Goal: Information Seeking & Learning: Learn about a topic

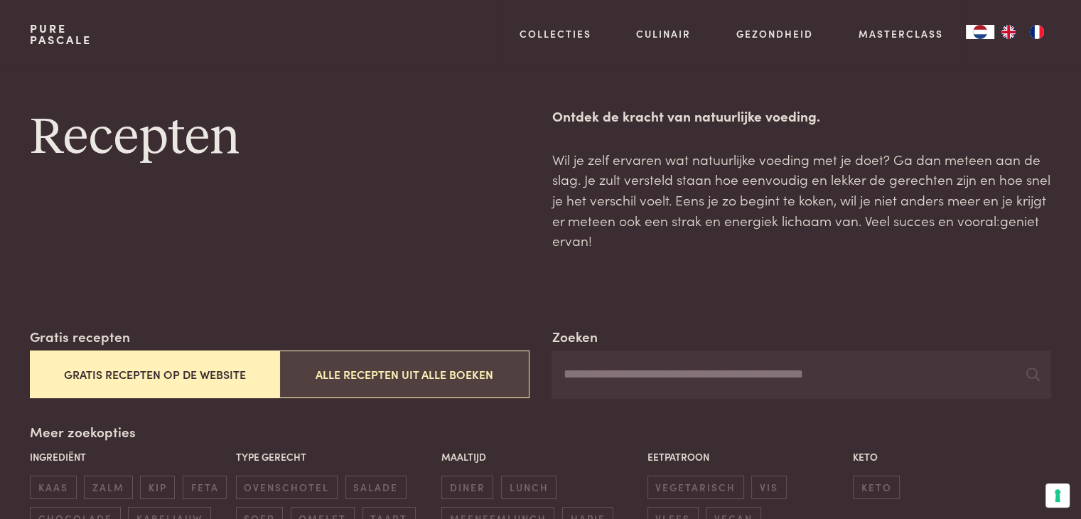
click at [443, 373] on button "Alle recepten uit alle boeken" at bounding box center [404, 375] width 250 height 48
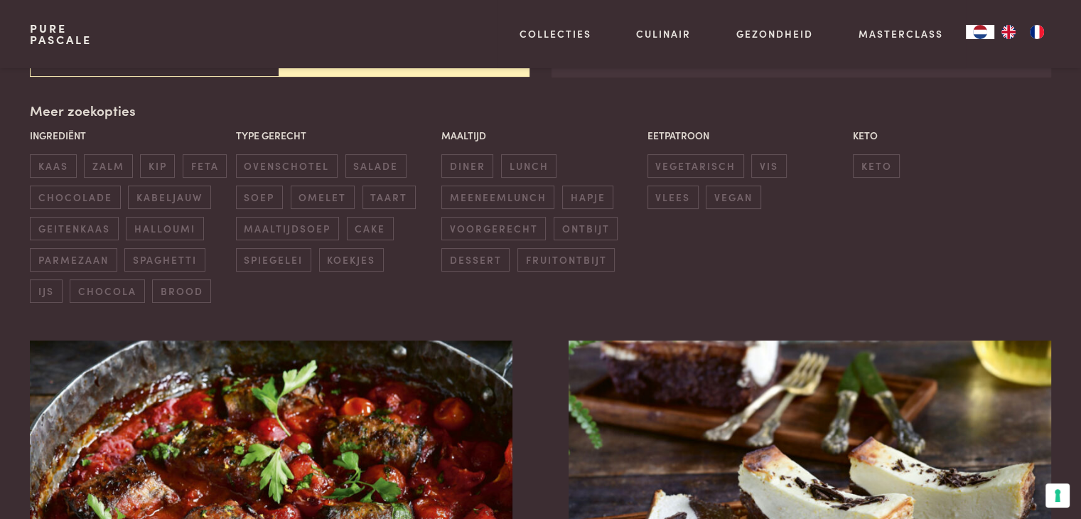
scroll to position [326, 0]
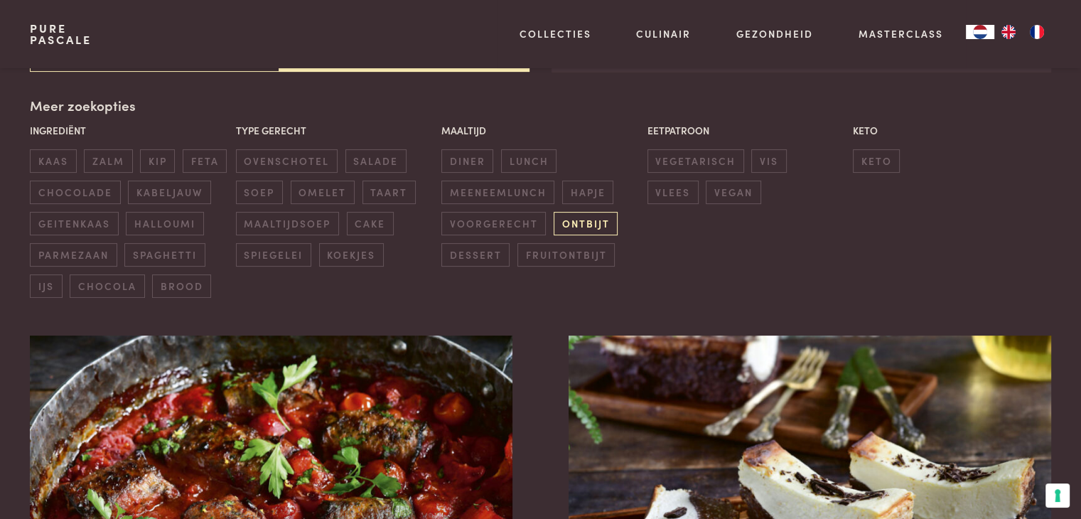
click at [586, 221] on span "ontbijt" at bounding box center [586, 223] width 64 height 23
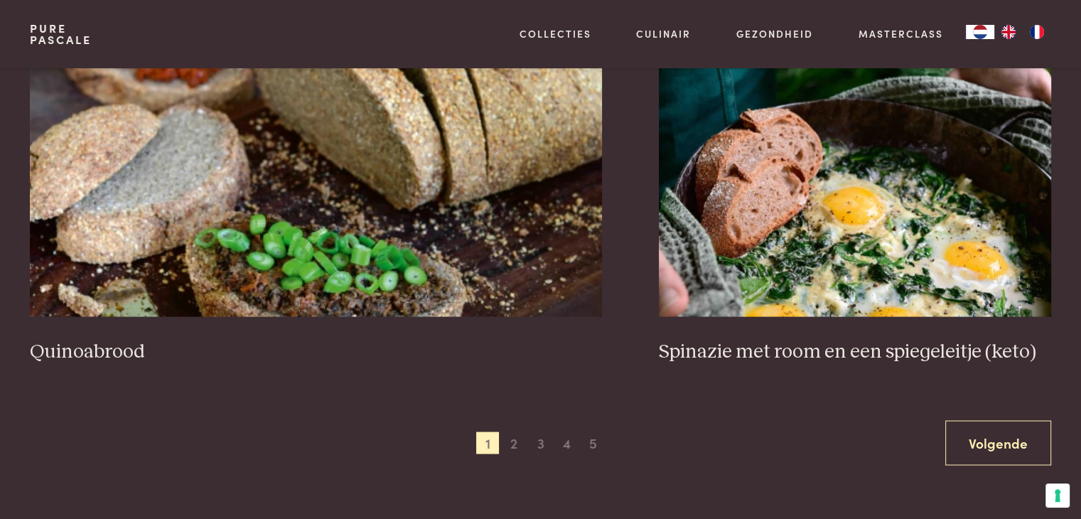
scroll to position [2673, 0]
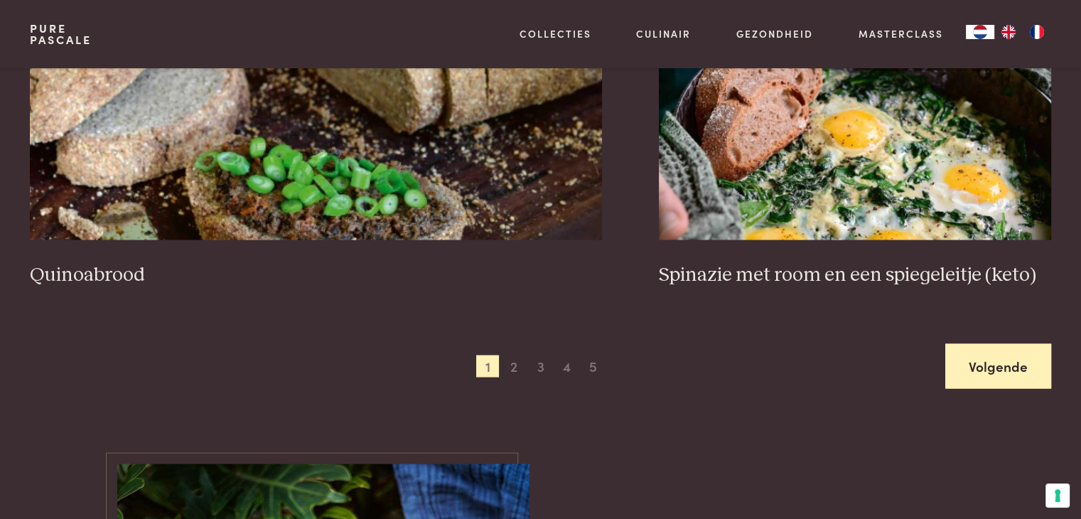
click at [1020, 364] on link "Volgende" at bounding box center [999, 365] width 106 height 45
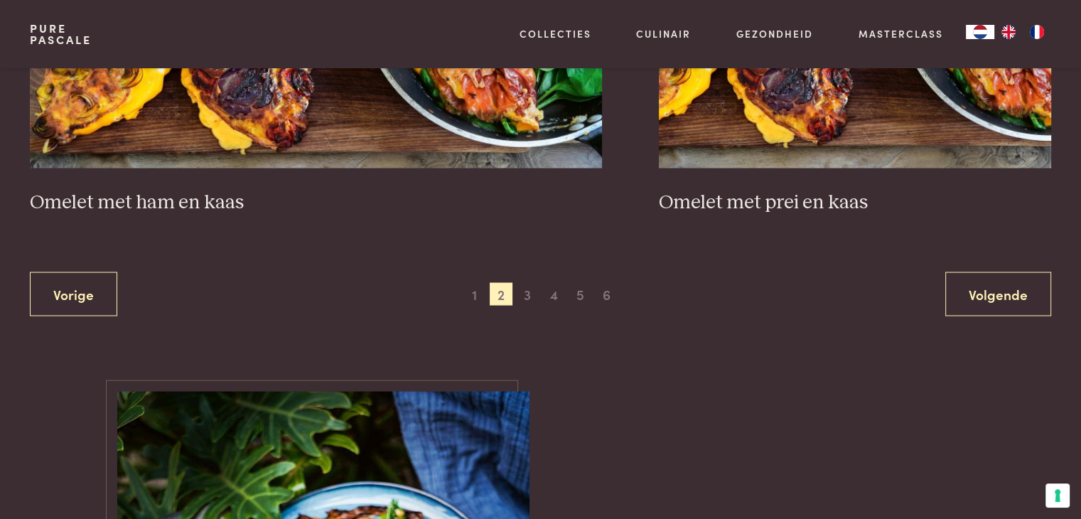
scroll to position [2744, 0]
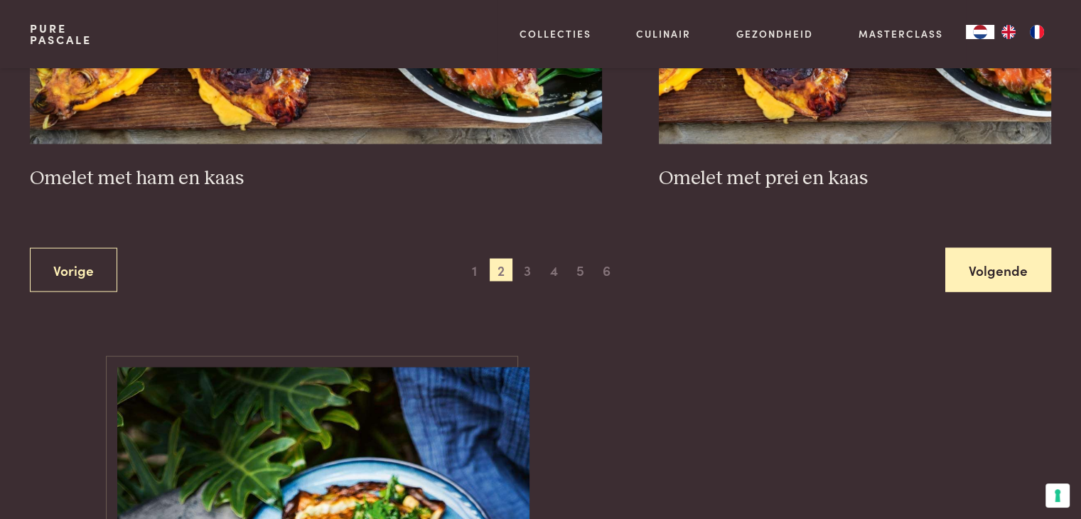
click at [996, 257] on link "Volgende" at bounding box center [999, 270] width 106 height 45
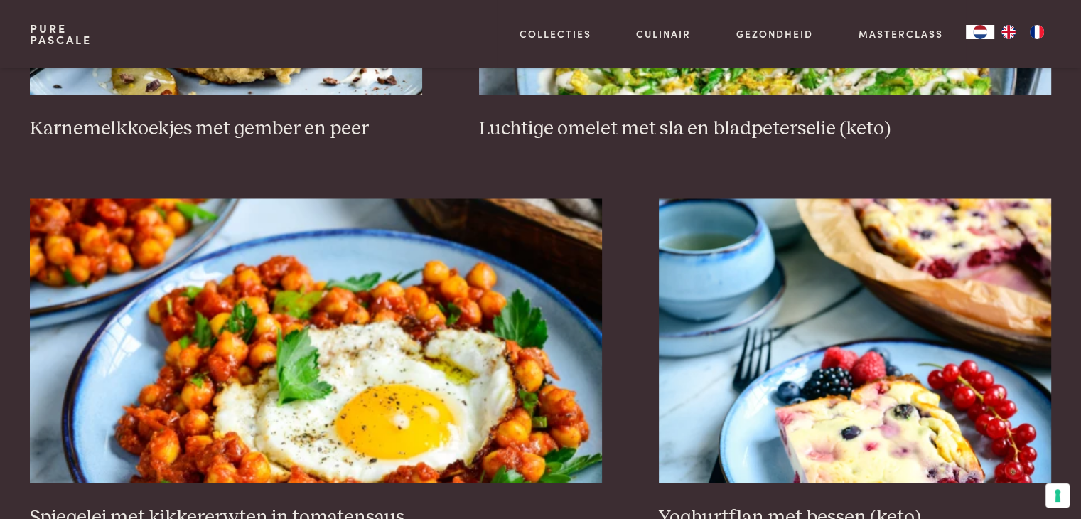
scroll to position [2531, 0]
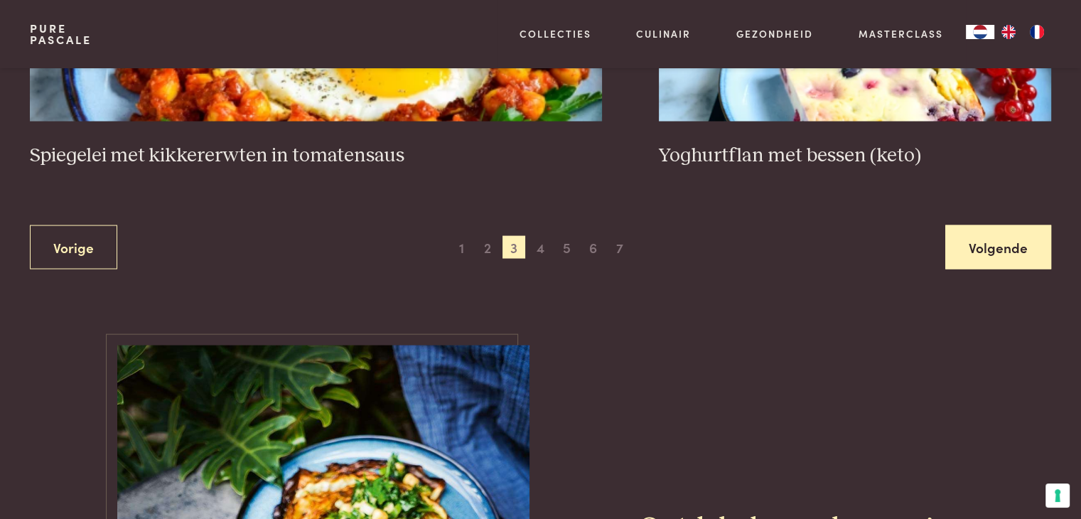
click at [1007, 255] on link "Volgende" at bounding box center [999, 247] width 106 height 45
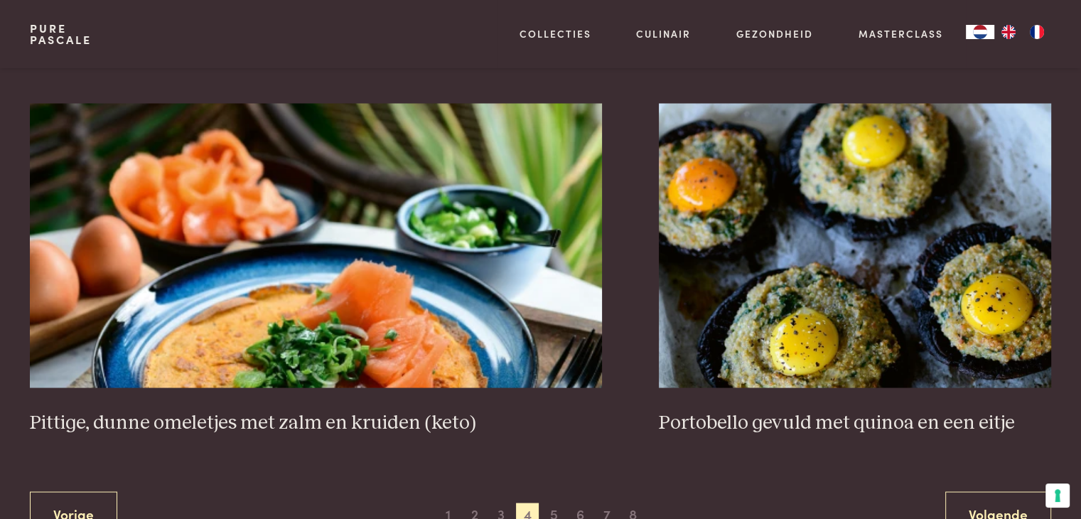
scroll to position [2530, 0]
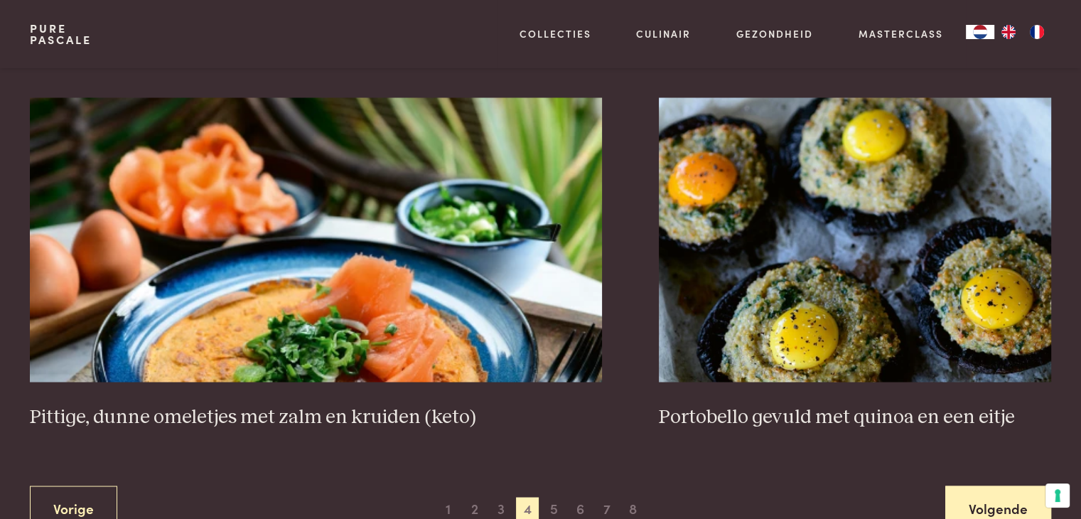
click at [1019, 496] on link "Volgende" at bounding box center [999, 508] width 106 height 45
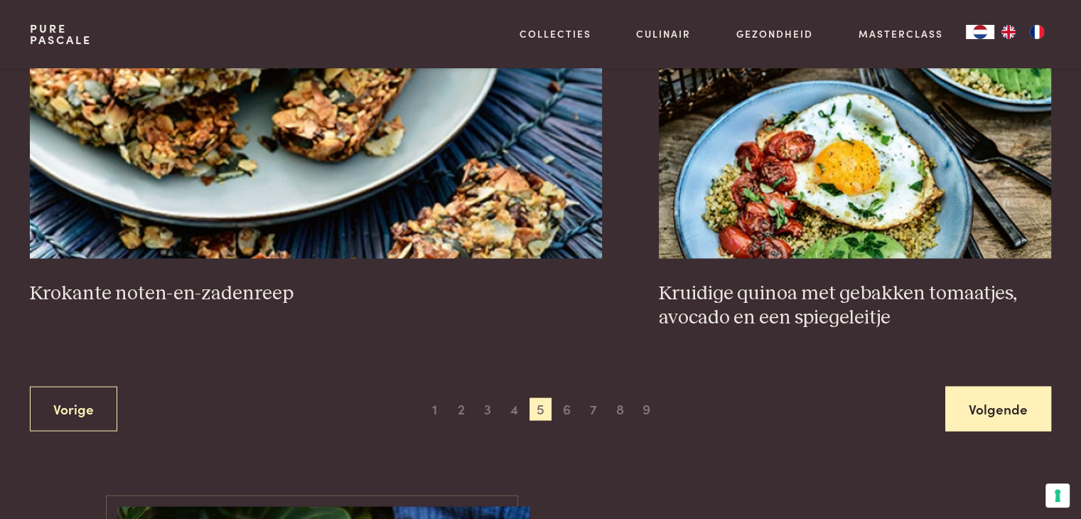
scroll to position [2744, 0]
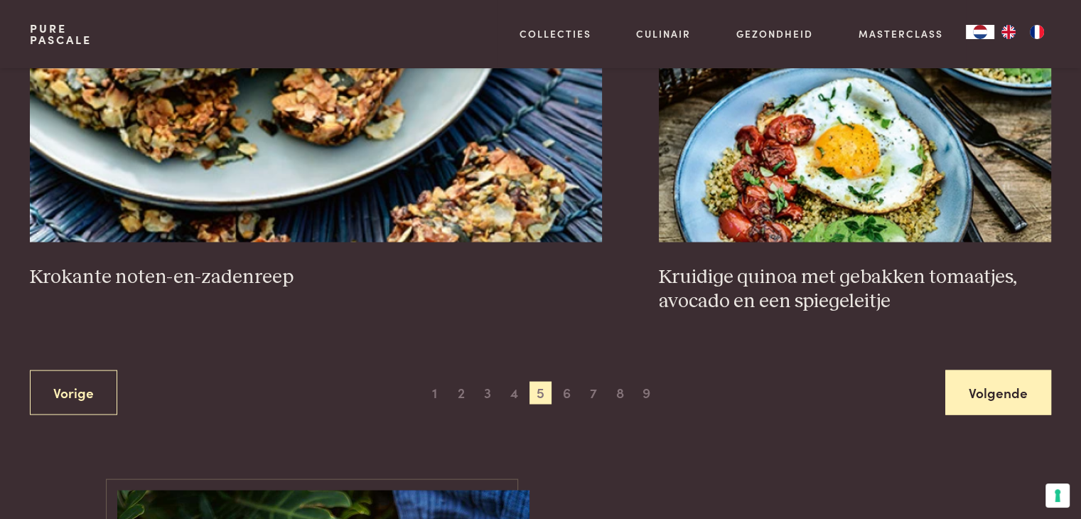
click at [977, 399] on link "Volgende" at bounding box center [999, 392] width 106 height 45
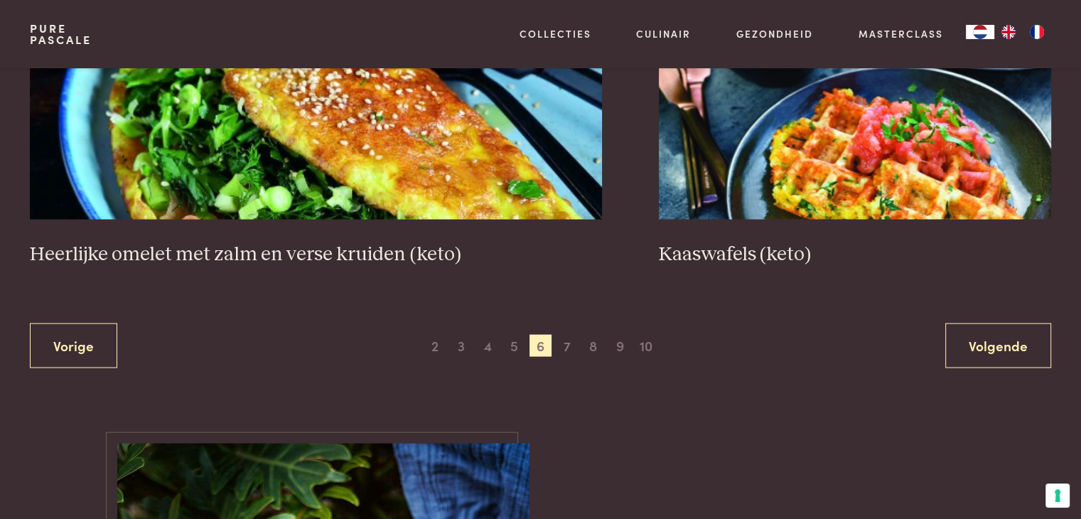
scroll to position [2744, 0]
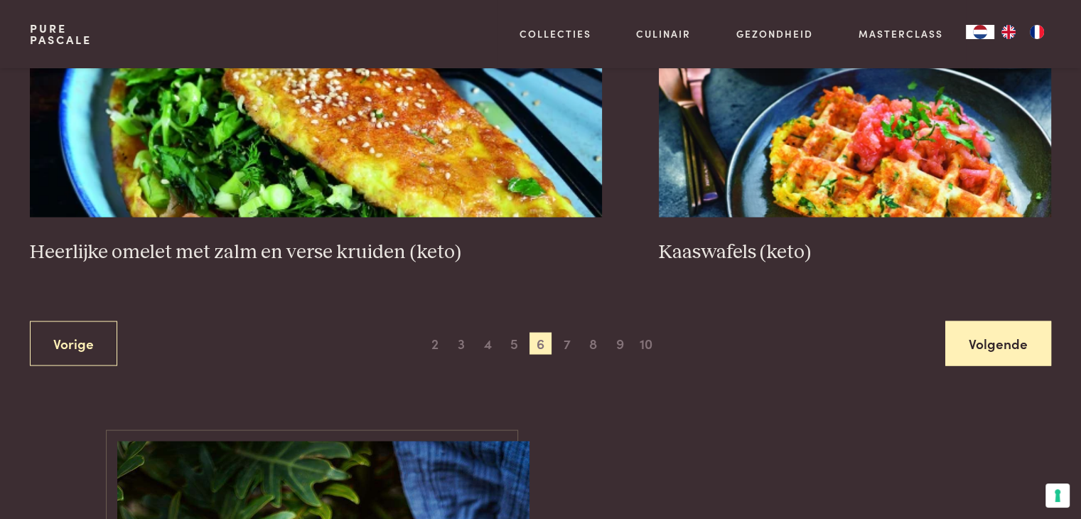
click at [1015, 340] on link "Volgende" at bounding box center [999, 343] width 106 height 45
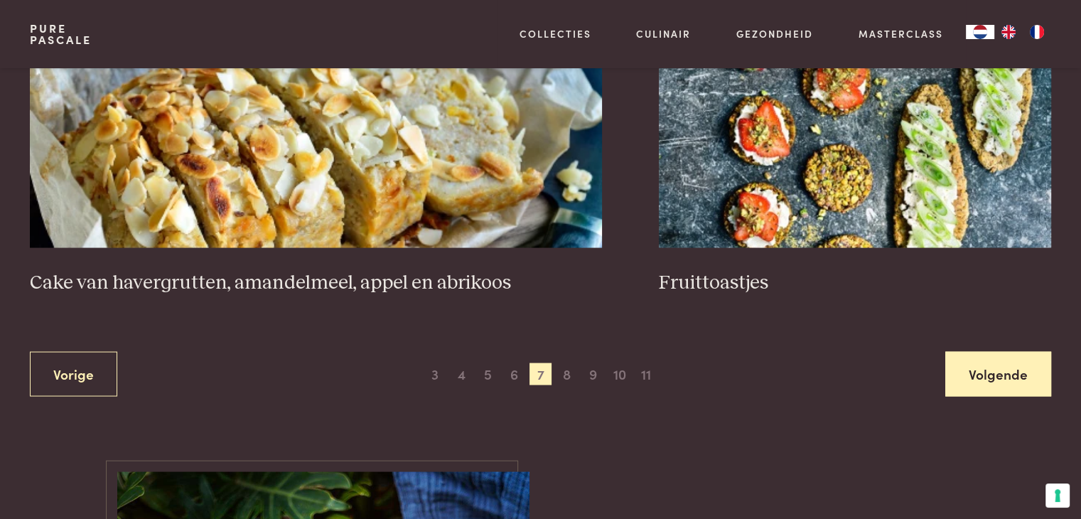
scroll to position [2744, 0]
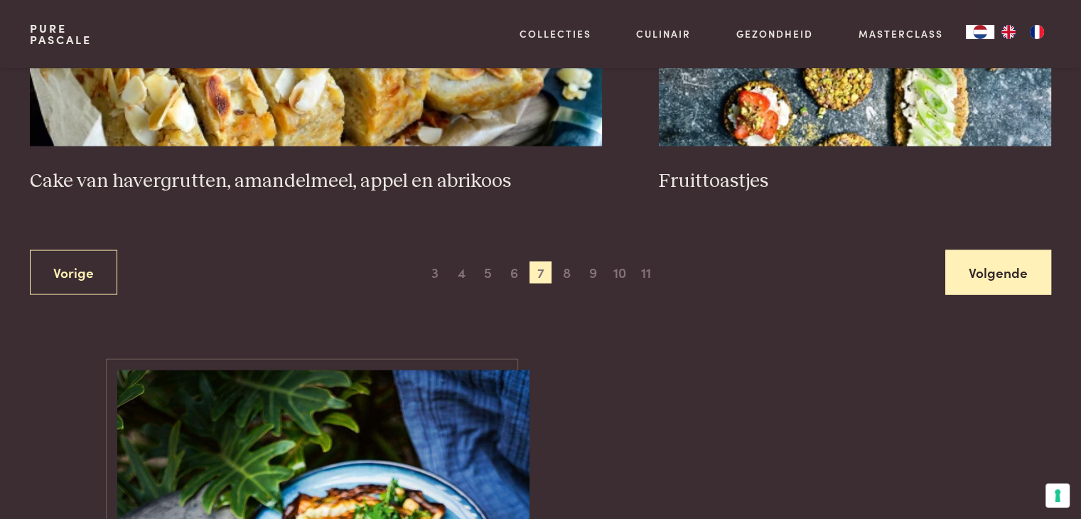
click at [1016, 286] on link "Volgende" at bounding box center [999, 272] width 106 height 45
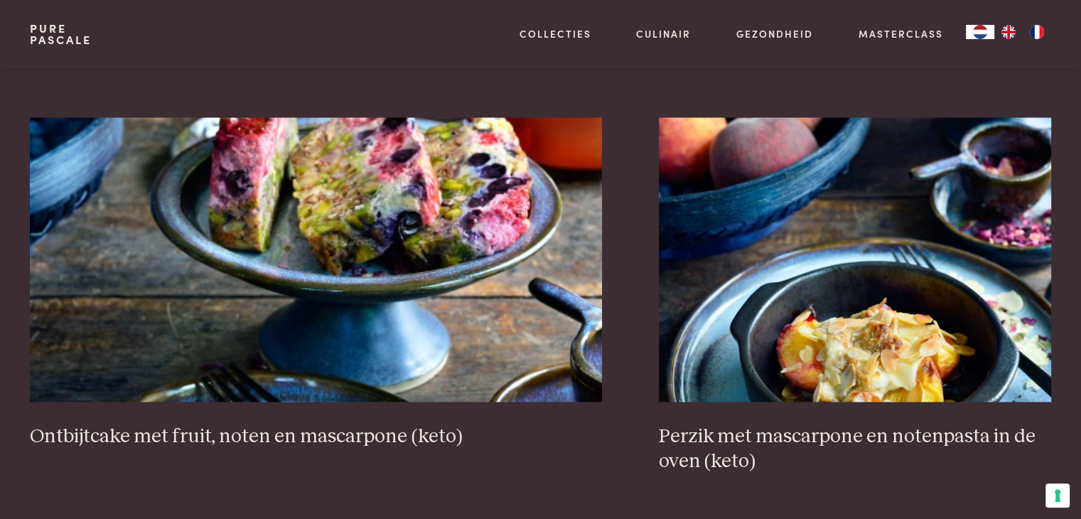
scroll to position [2602, 0]
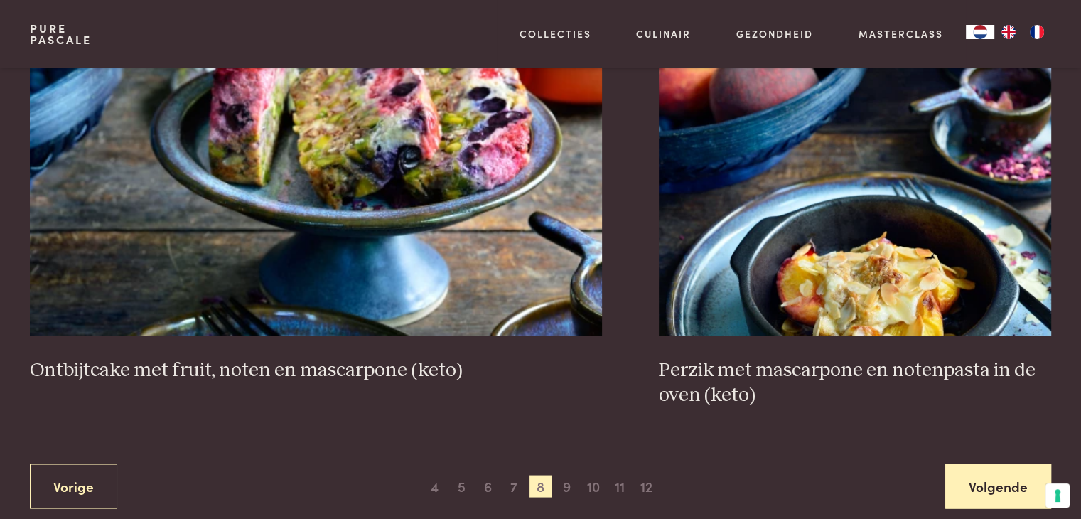
click at [999, 481] on link "Volgende" at bounding box center [999, 486] width 106 height 45
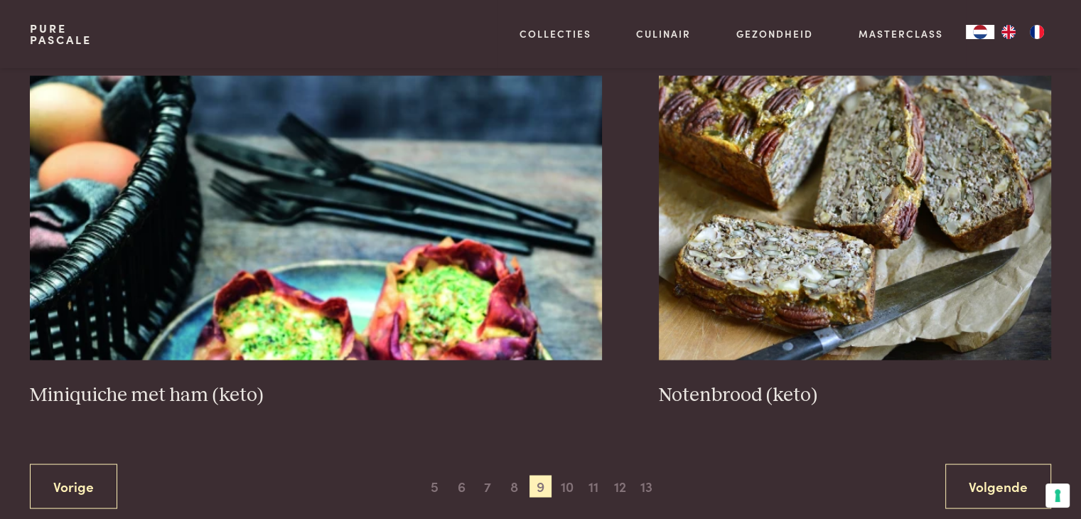
scroll to position [2744, 0]
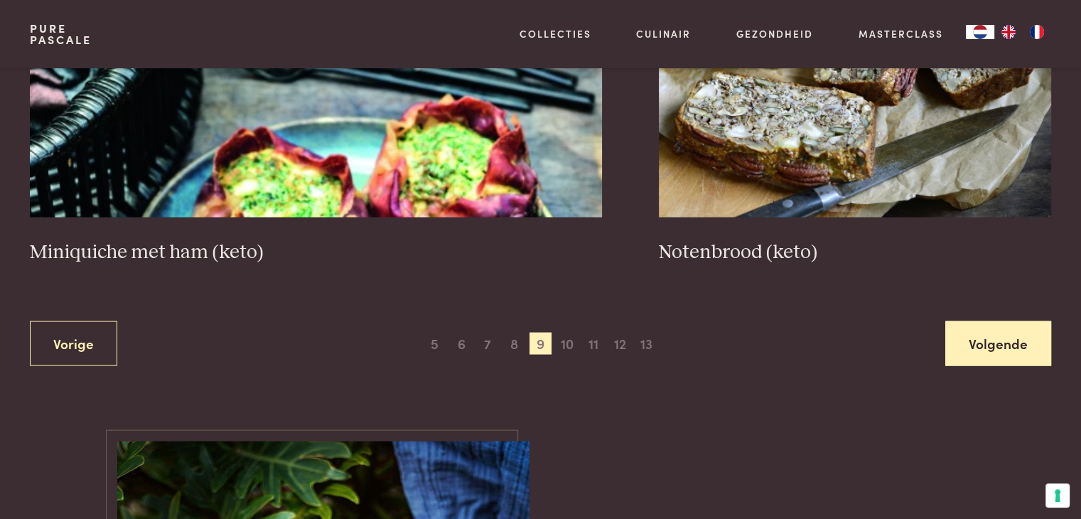
click at [1021, 343] on link "Volgende" at bounding box center [999, 343] width 106 height 45
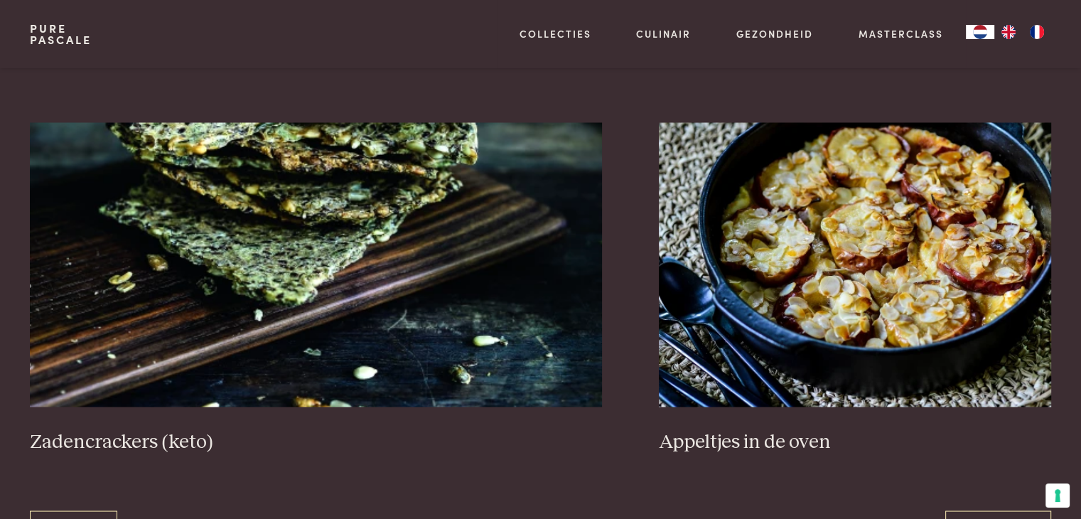
scroll to position [2602, 0]
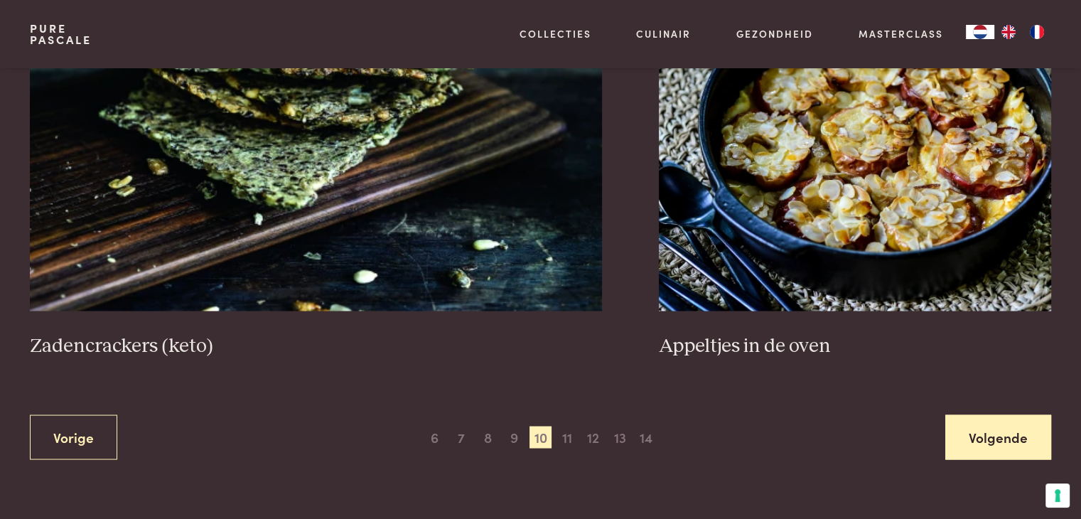
click at [998, 439] on link "Volgende" at bounding box center [999, 437] width 106 height 45
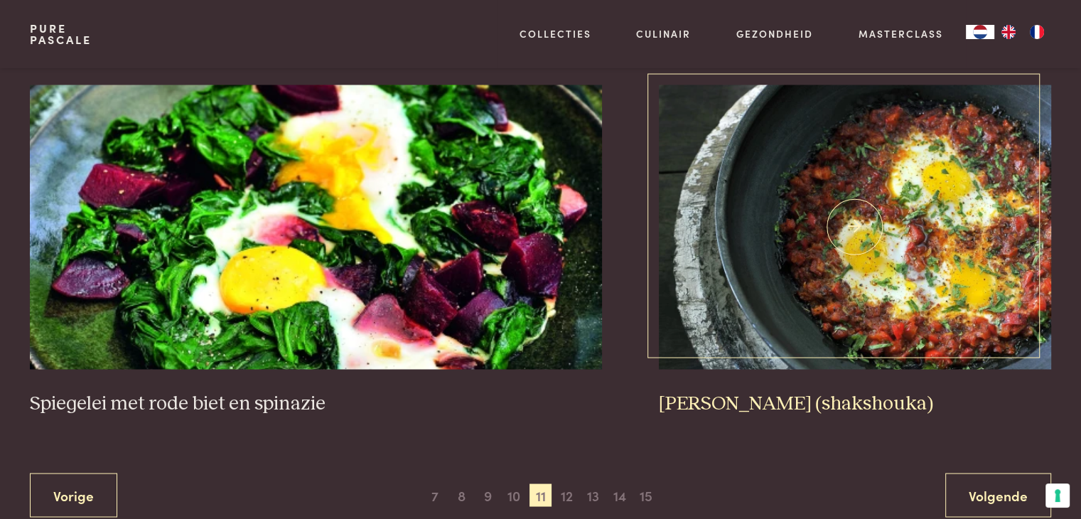
scroll to position [2602, 0]
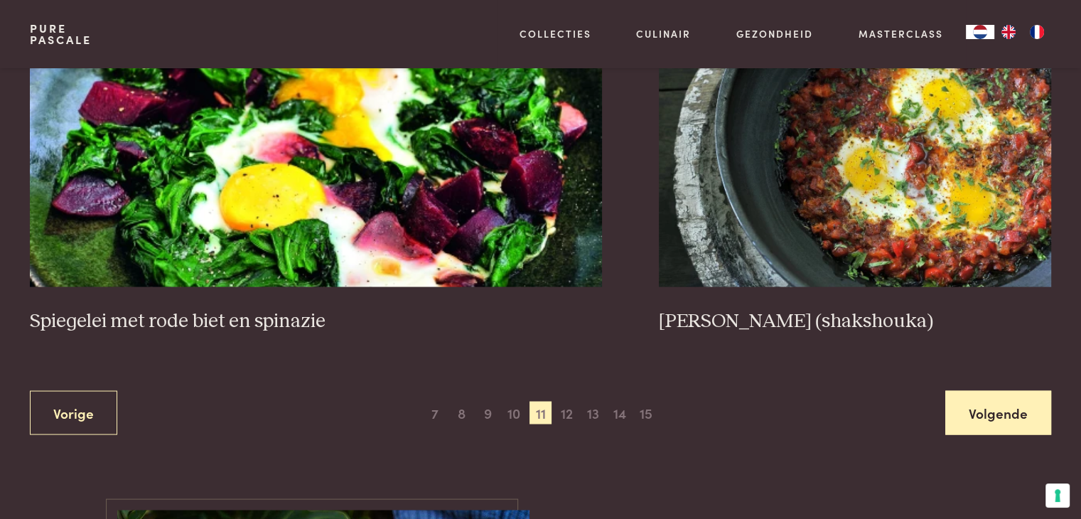
click at [1022, 419] on link "Volgende" at bounding box center [999, 412] width 106 height 45
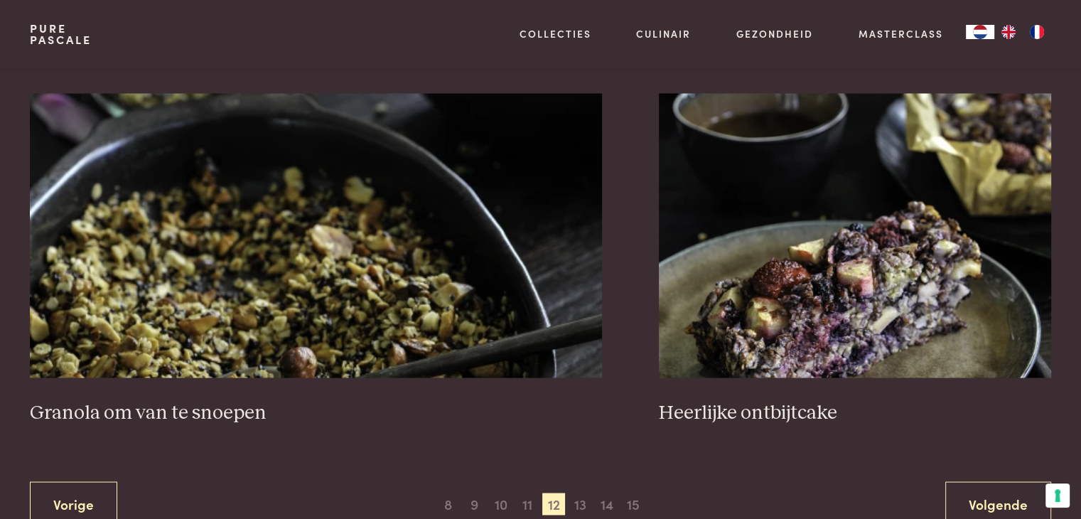
scroll to position [2602, 0]
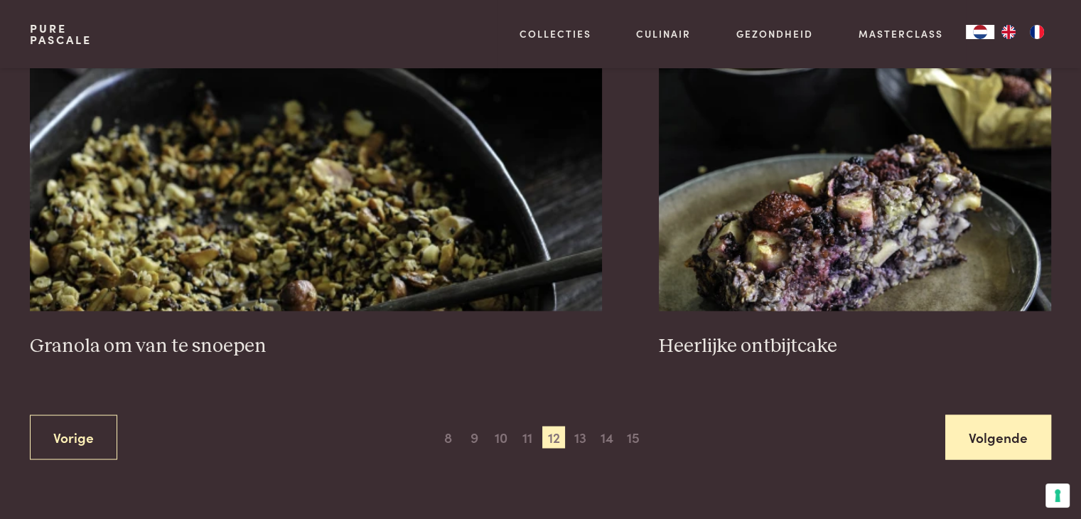
click at [1016, 435] on link "Volgende" at bounding box center [999, 437] width 106 height 45
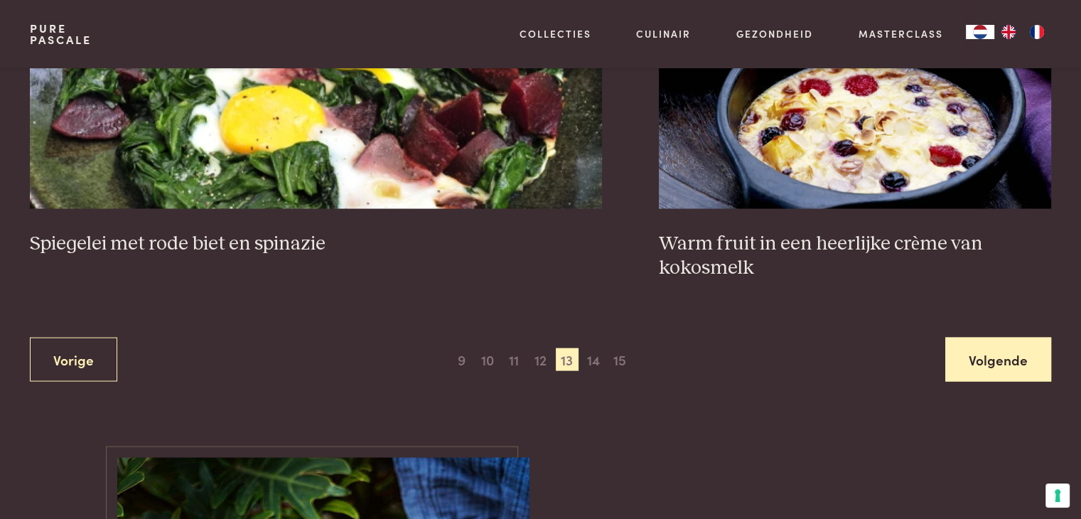
scroll to position [2744, 0]
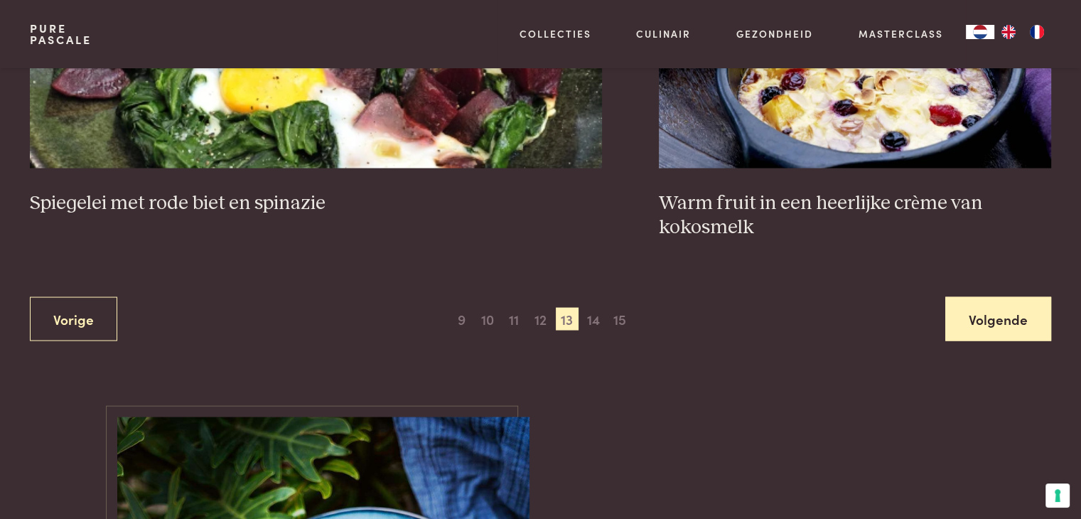
click at [1017, 314] on link "Volgende" at bounding box center [999, 319] width 106 height 45
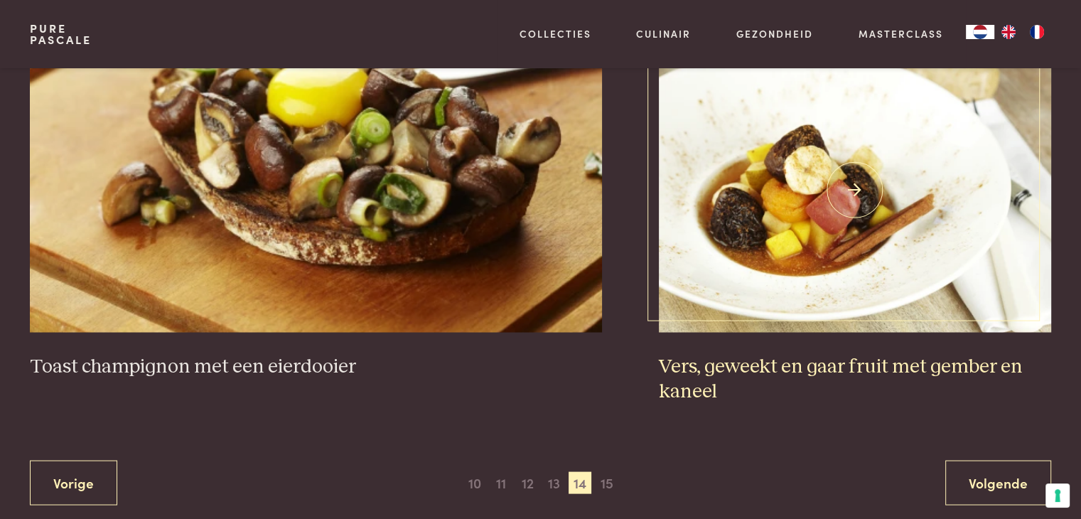
scroll to position [2744, 0]
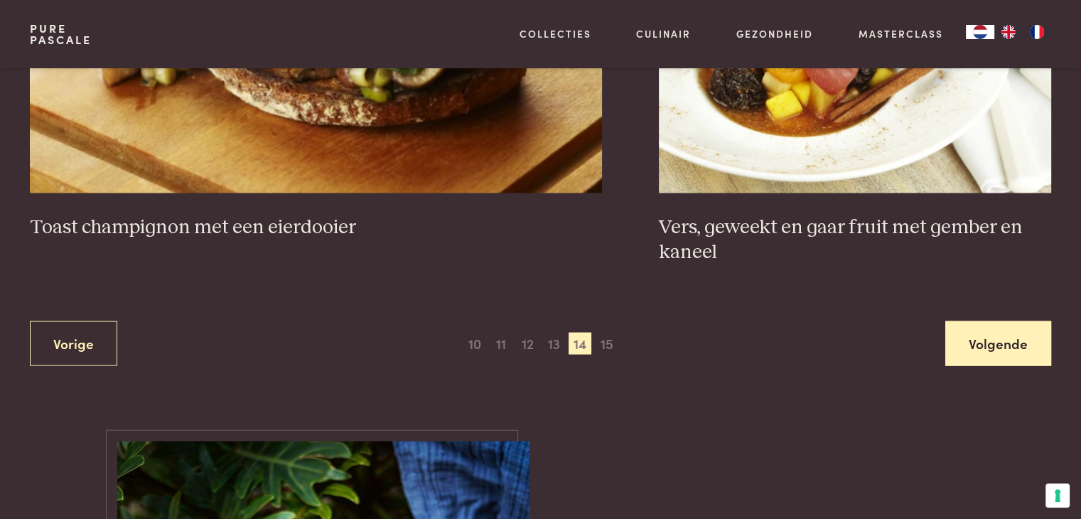
click at [988, 345] on link "Volgende" at bounding box center [999, 343] width 106 height 45
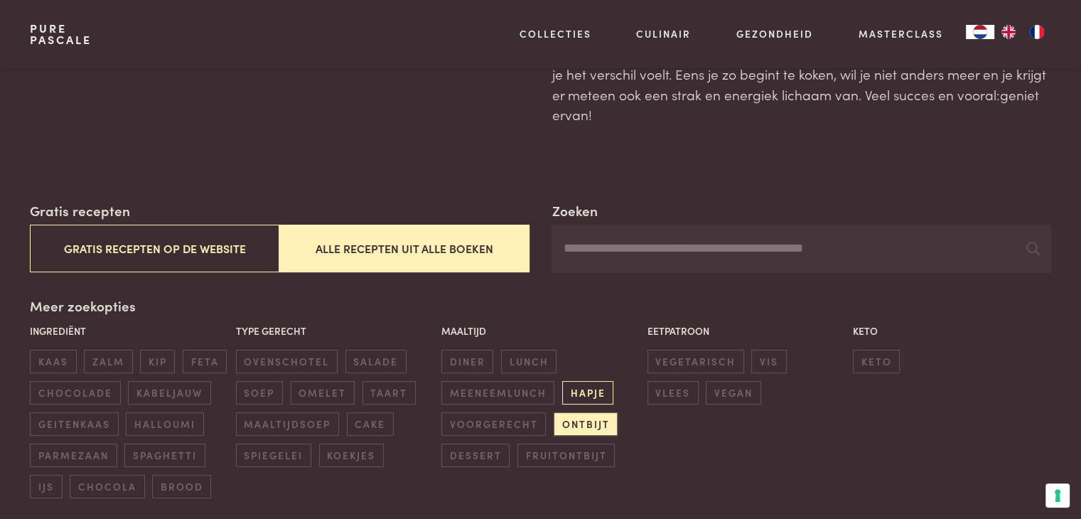
scroll to position [213, 0]
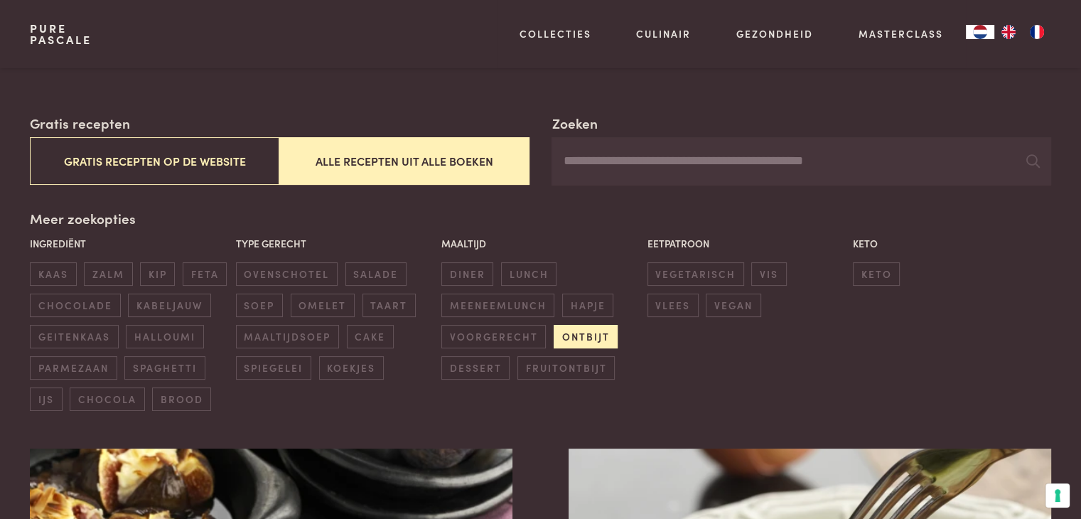
click at [577, 334] on span "ontbijt" at bounding box center [586, 336] width 64 height 23
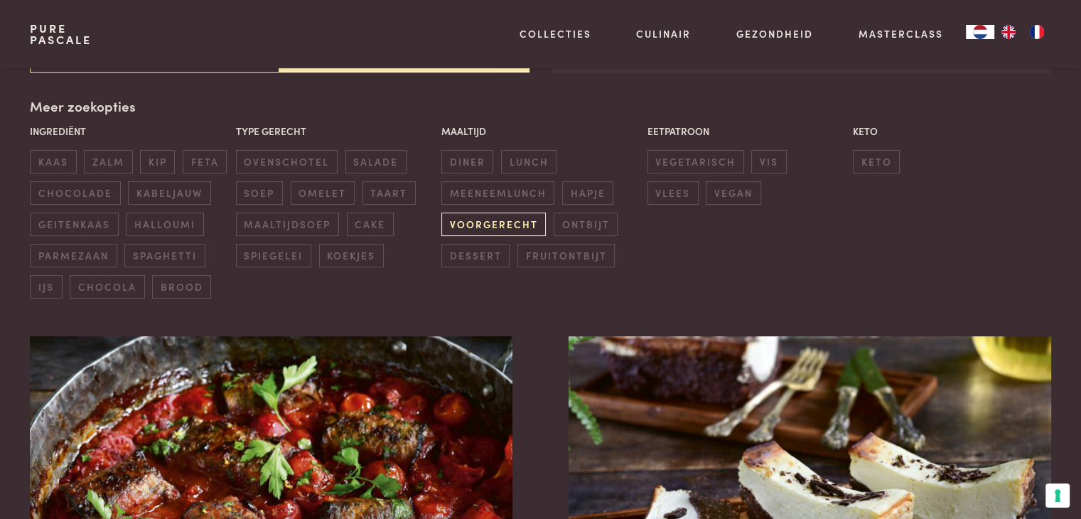
scroll to position [326, 0]
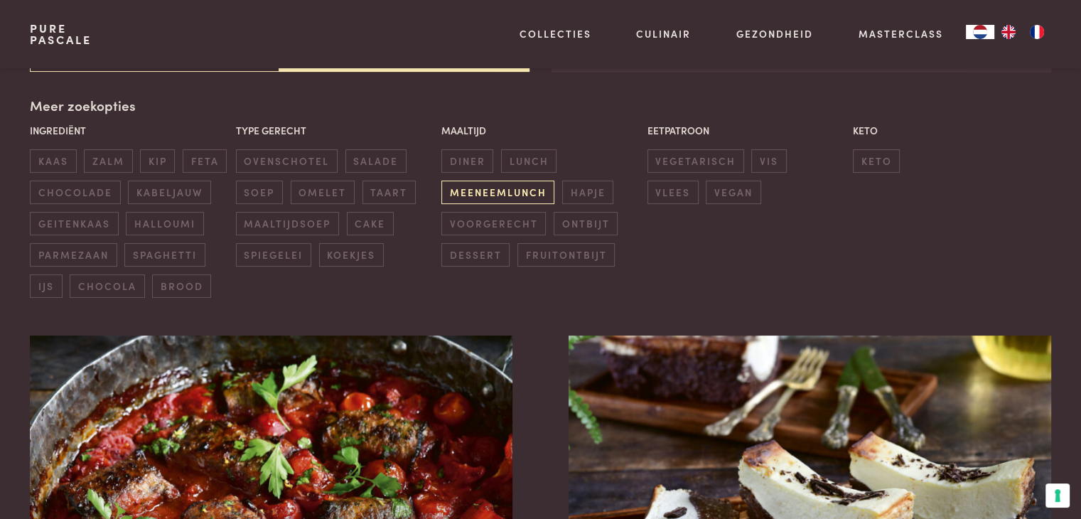
click at [505, 183] on span "meeneemlunch" at bounding box center [498, 192] width 113 height 23
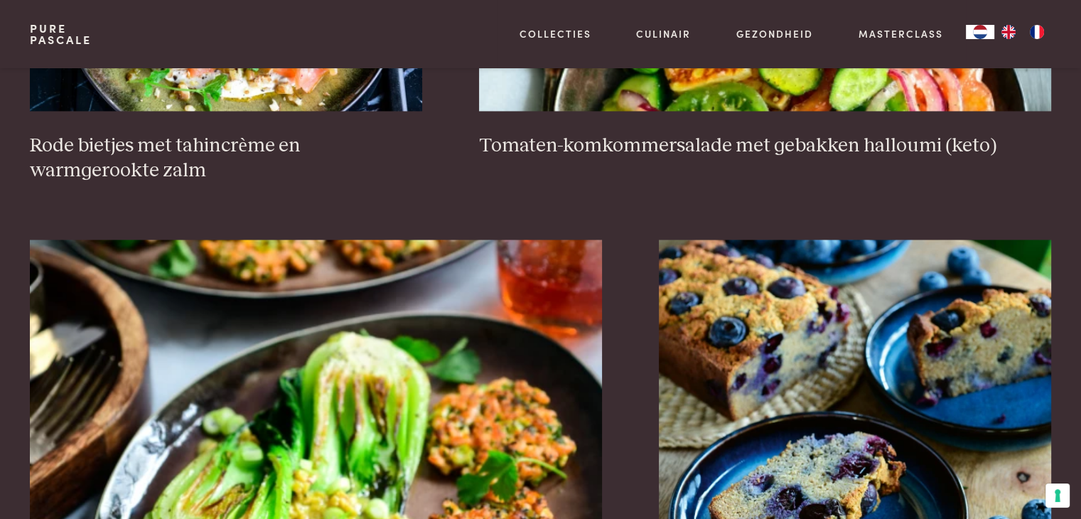
scroll to position [2602, 0]
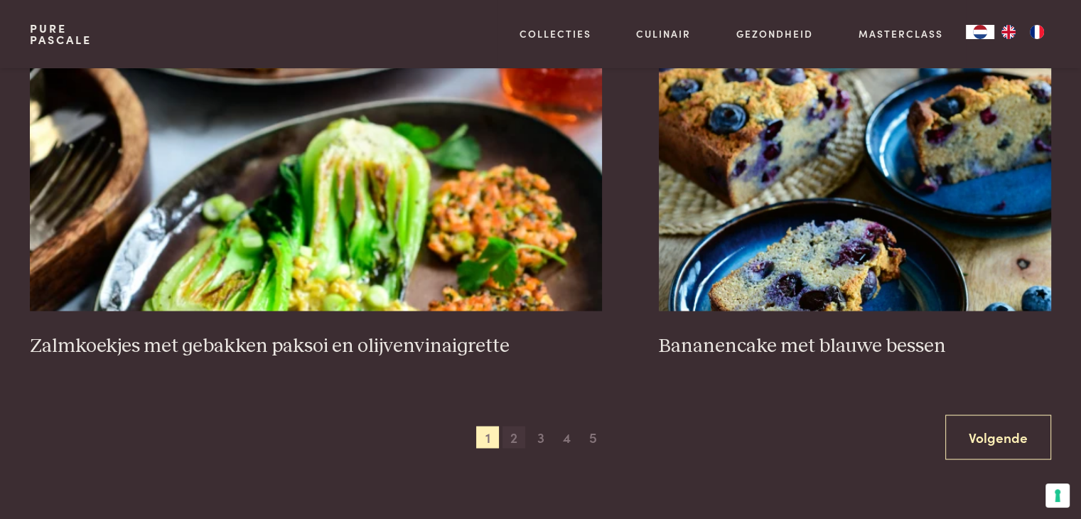
click at [515, 434] on span "2" at bounding box center [514, 437] width 23 height 23
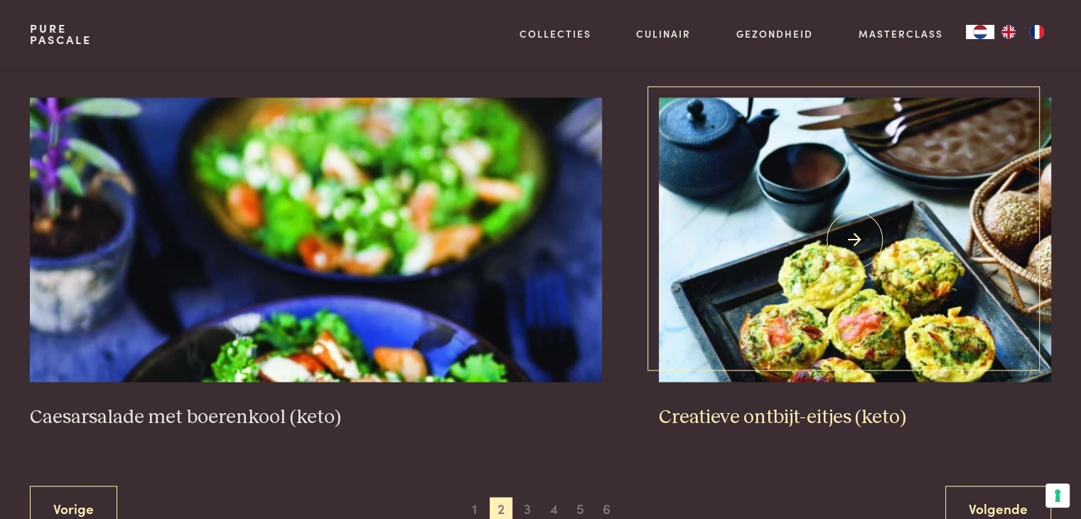
scroll to position [2673, 0]
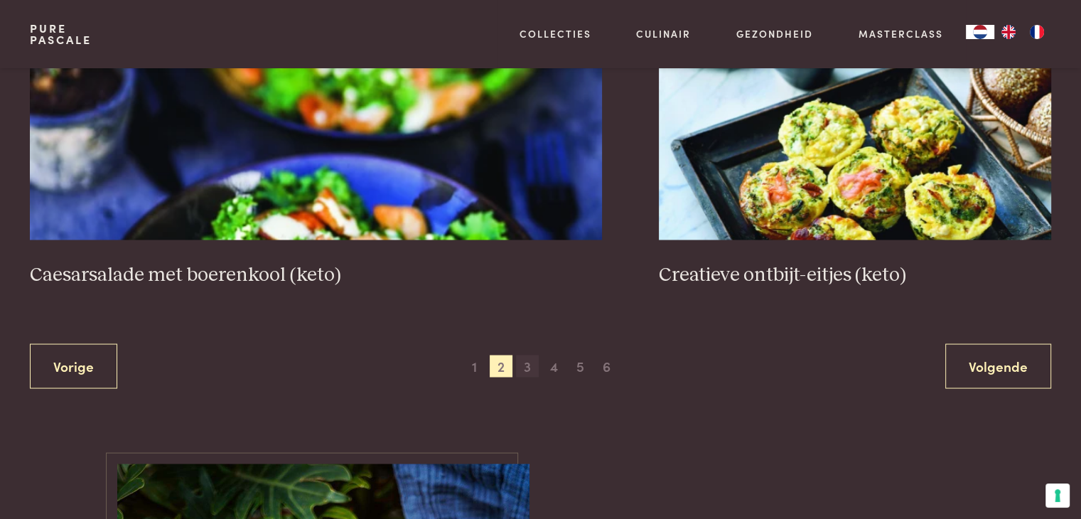
click at [529, 359] on span "3" at bounding box center [527, 366] width 23 height 23
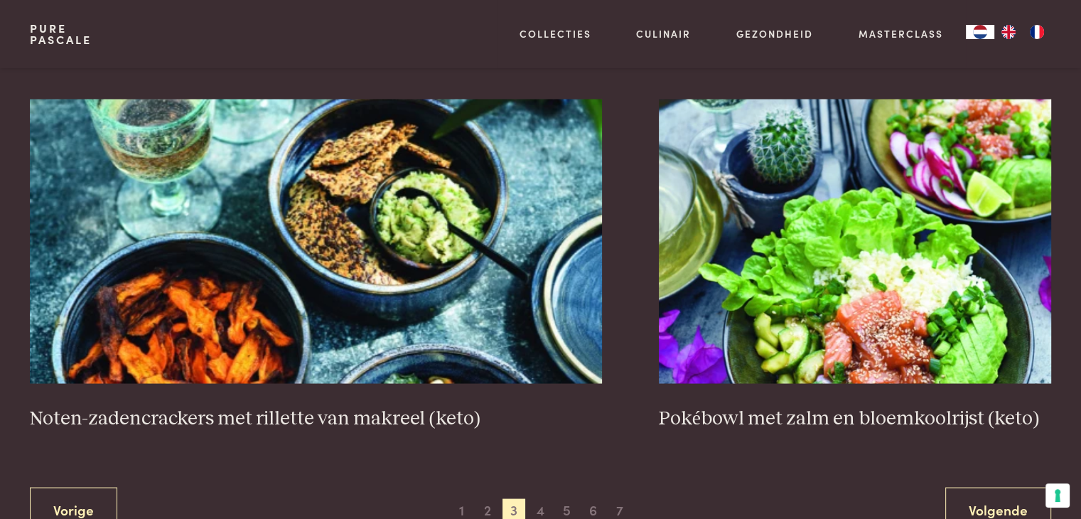
scroll to position [2602, 0]
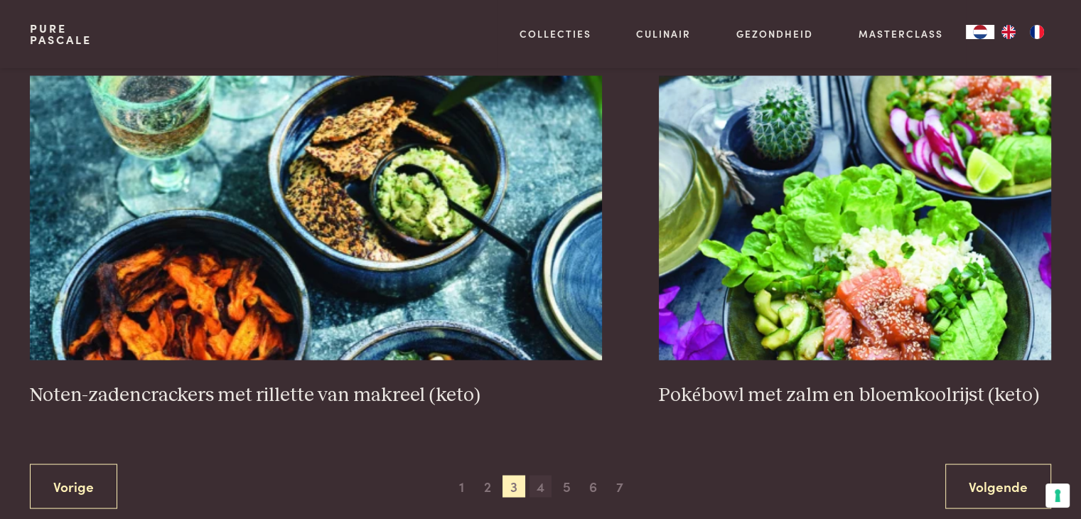
click at [538, 490] on span "4" at bounding box center [541, 486] width 23 height 23
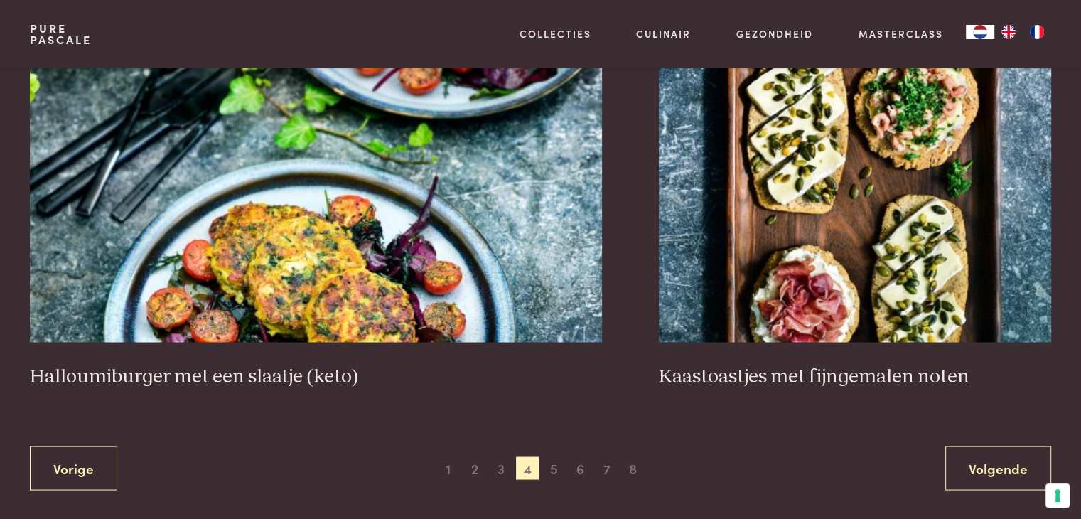
scroll to position [2602, 0]
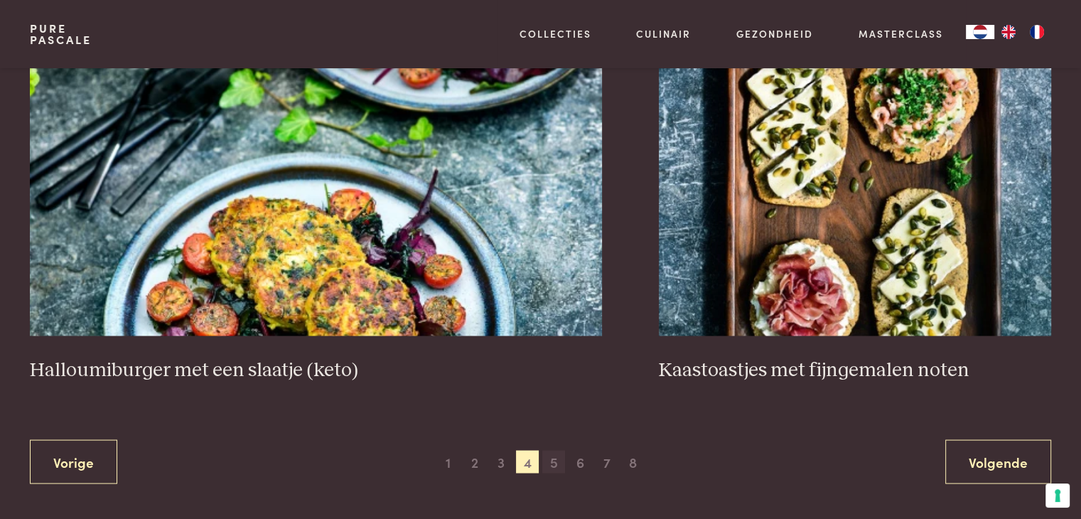
click at [548, 459] on span "5" at bounding box center [553, 461] width 23 height 23
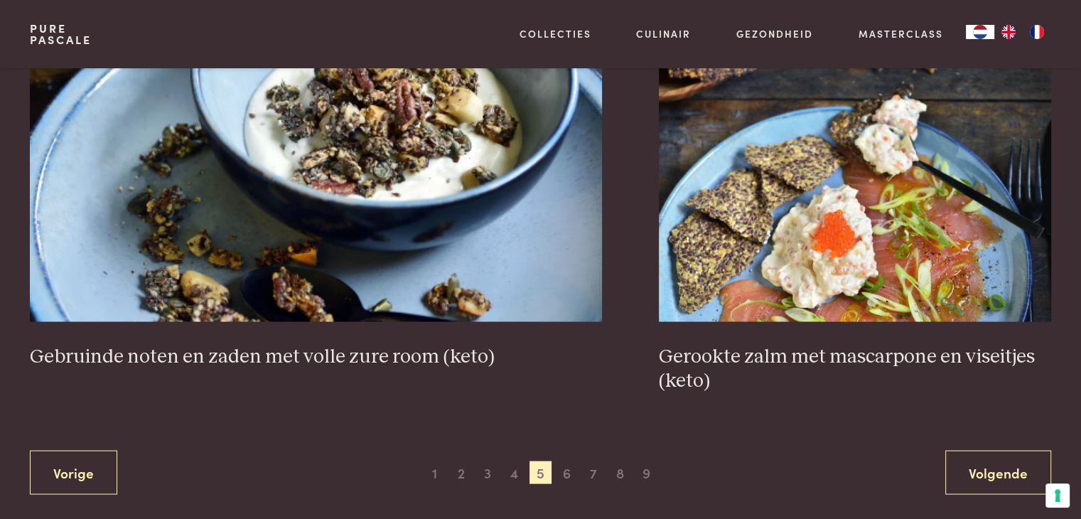
scroll to position [2602, 0]
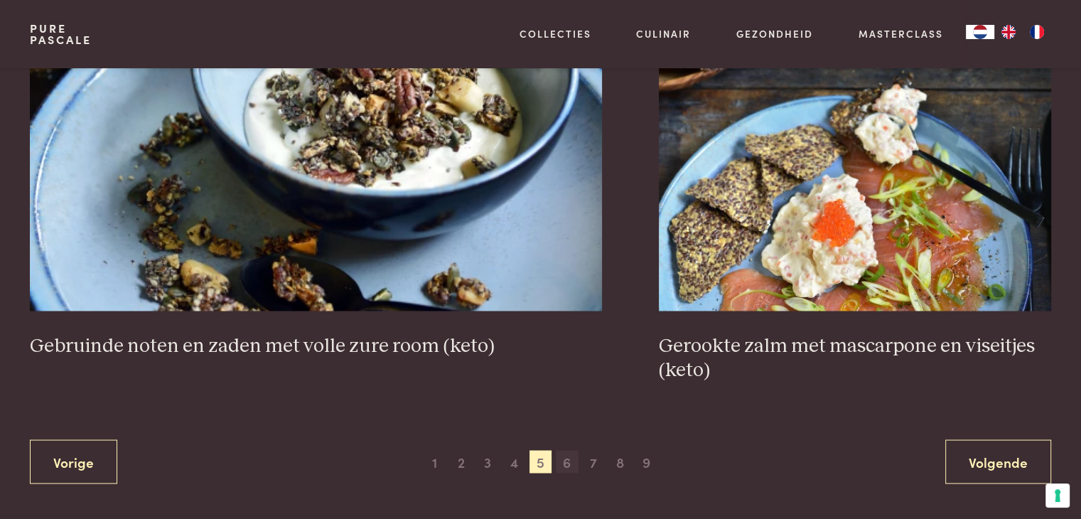
click at [572, 462] on span "6" at bounding box center [567, 461] width 23 height 23
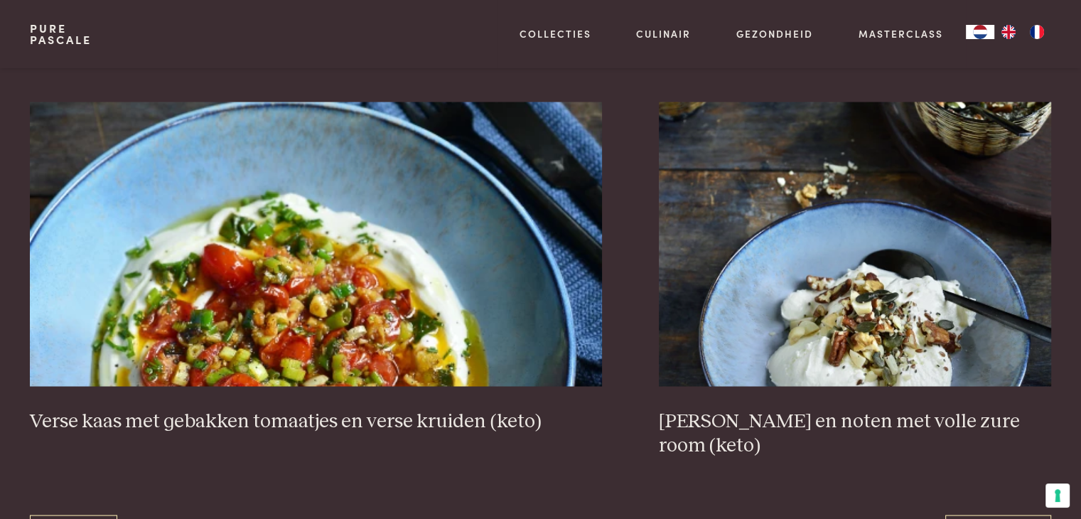
scroll to position [2602, 0]
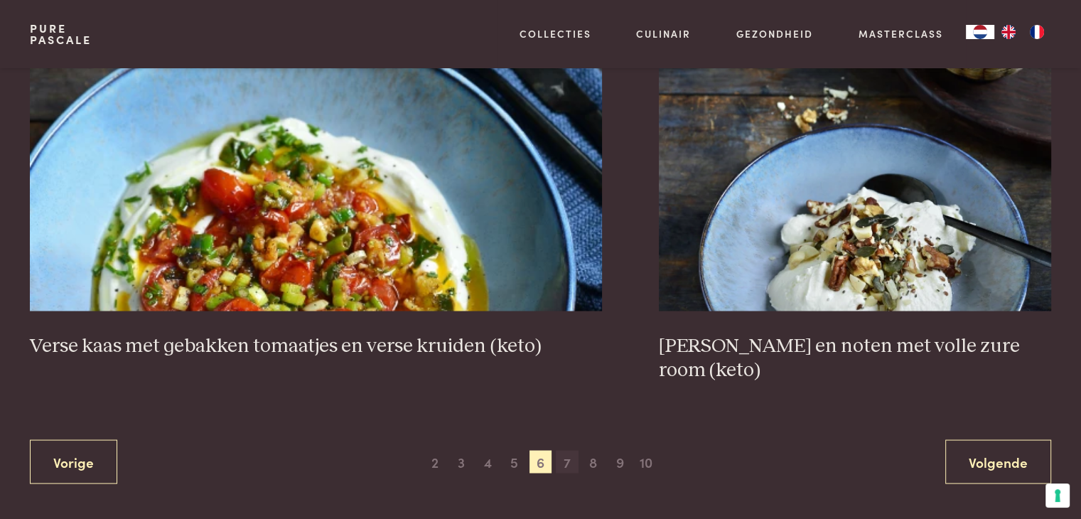
click at [561, 450] on span "7" at bounding box center [567, 461] width 23 height 23
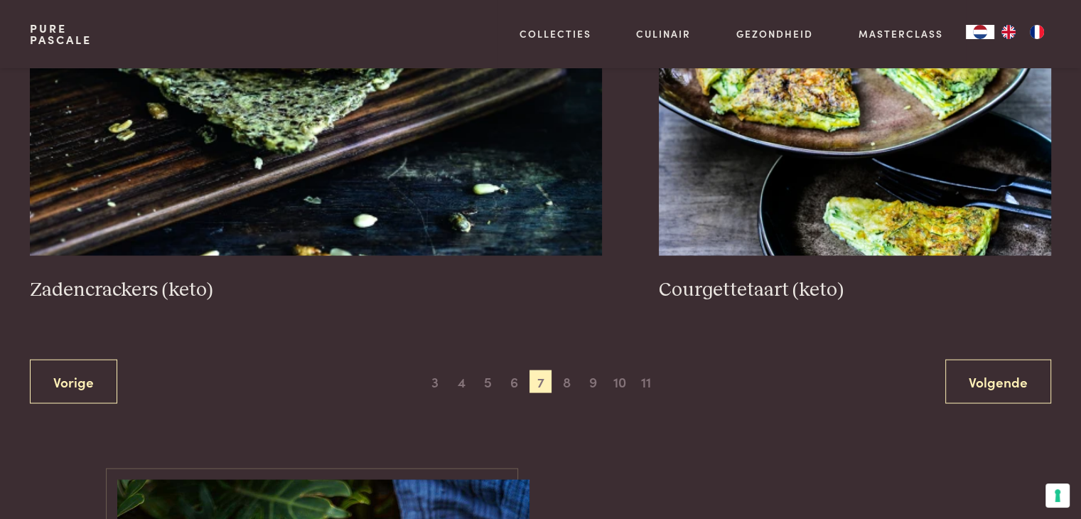
scroll to position [2744, 0]
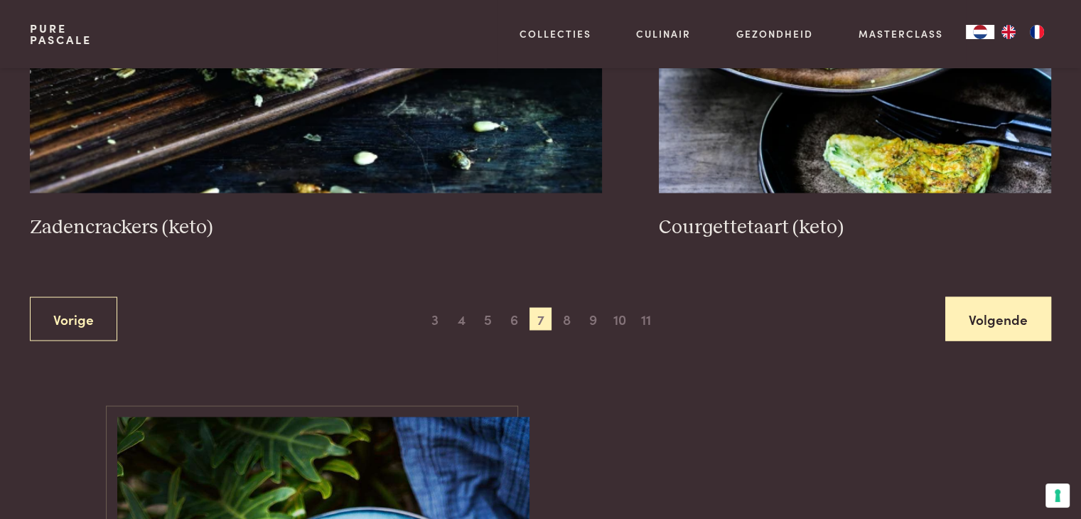
click at [982, 312] on link "Volgende" at bounding box center [999, 319] width 106 height 45
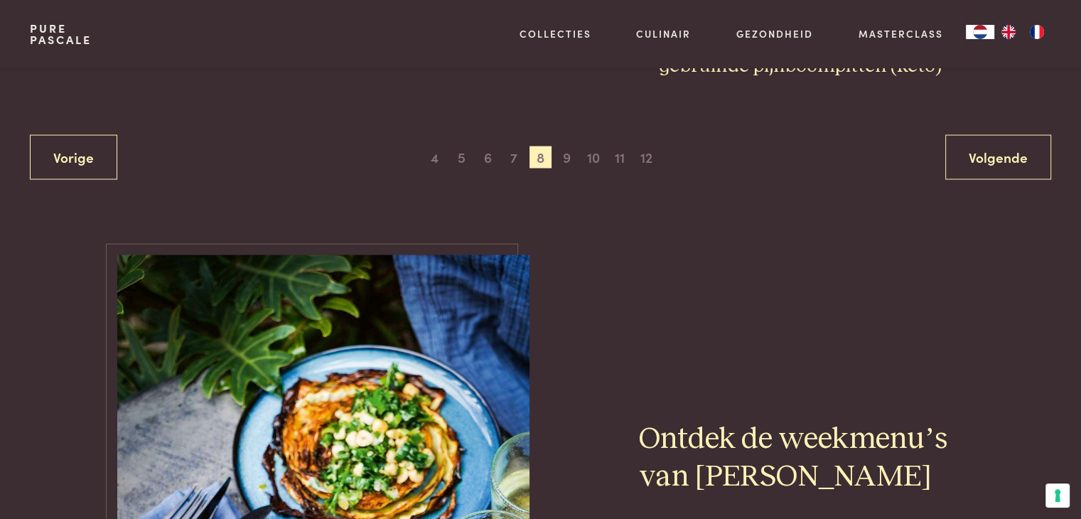
scroll to position [2886, 0]
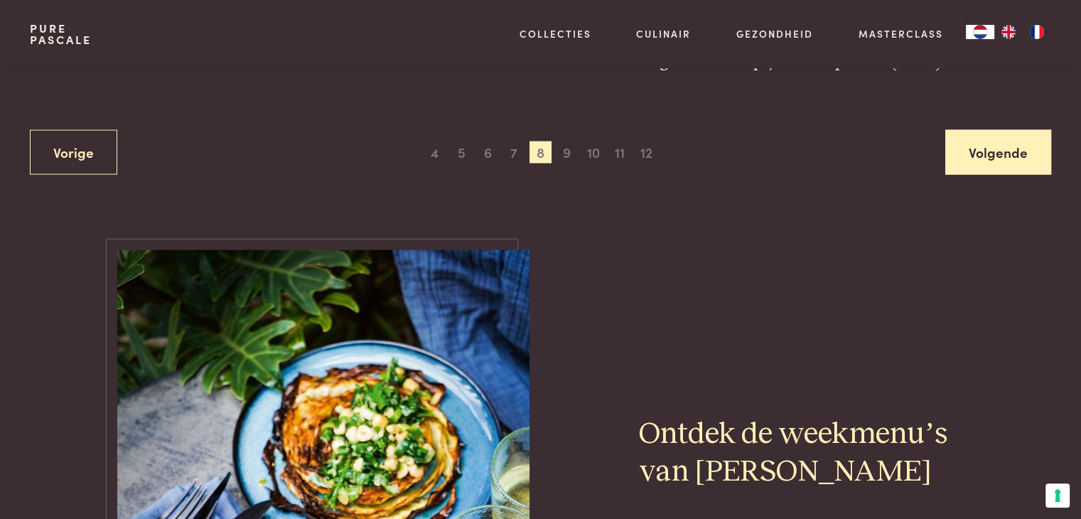
click at [998, 151] on link "Volgende" at bounding box center [999, 152] width 106 height 45
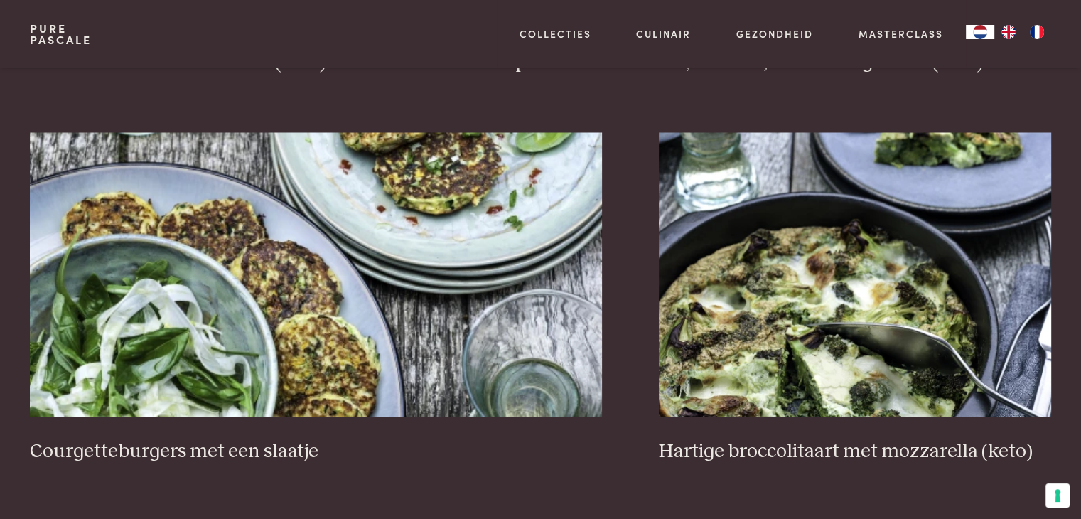
scroll to position [2530, 0]
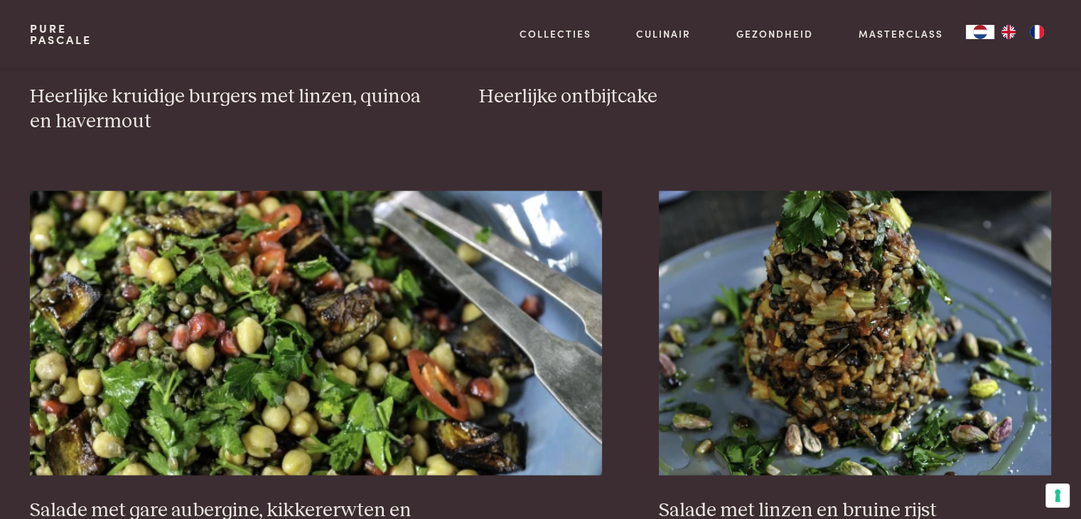
scroll to position [2602, 0]
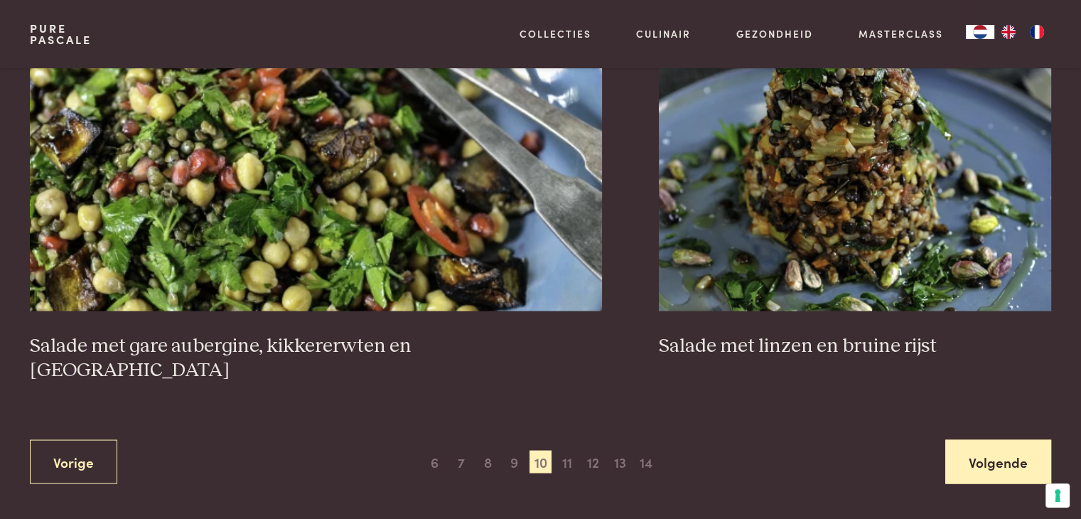
click at [1020, 439] on link "Volgende" at bounding box center [999, 461] width 106 height 45
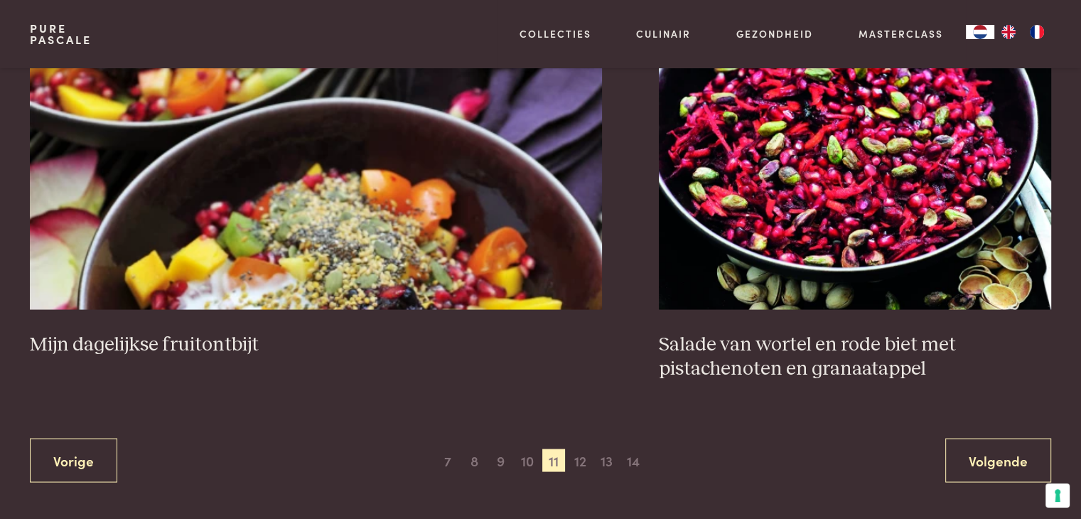
scroll to position [2815, 0]
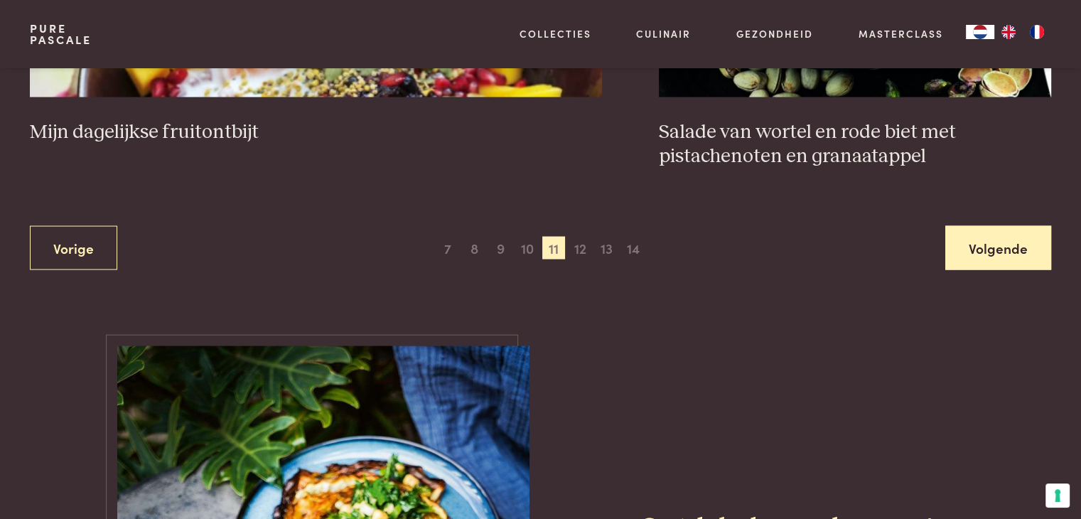
click at [1015, 247] on link "Volgende" at bounding box center [999, 248] width 106 height 45
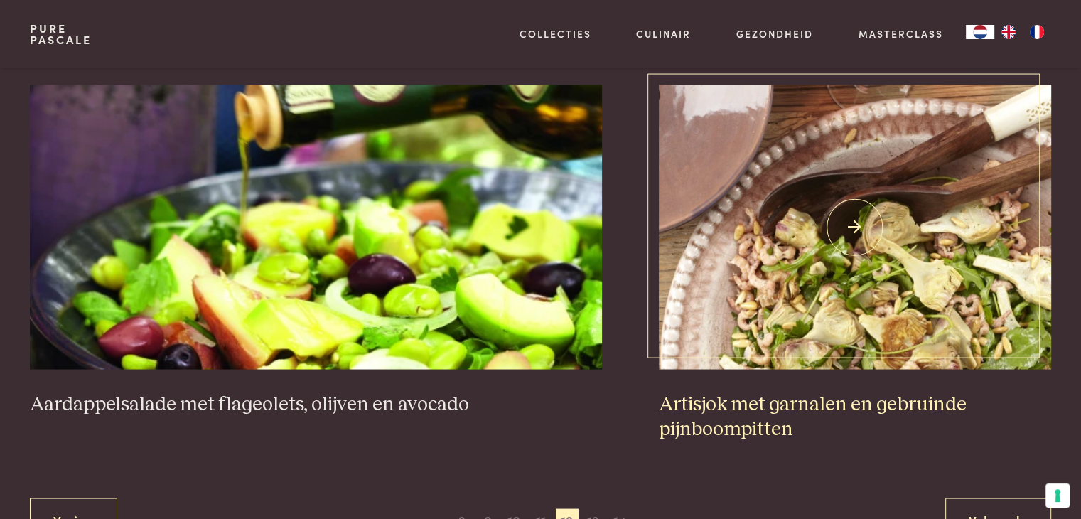
scroll to position [2744, 0]
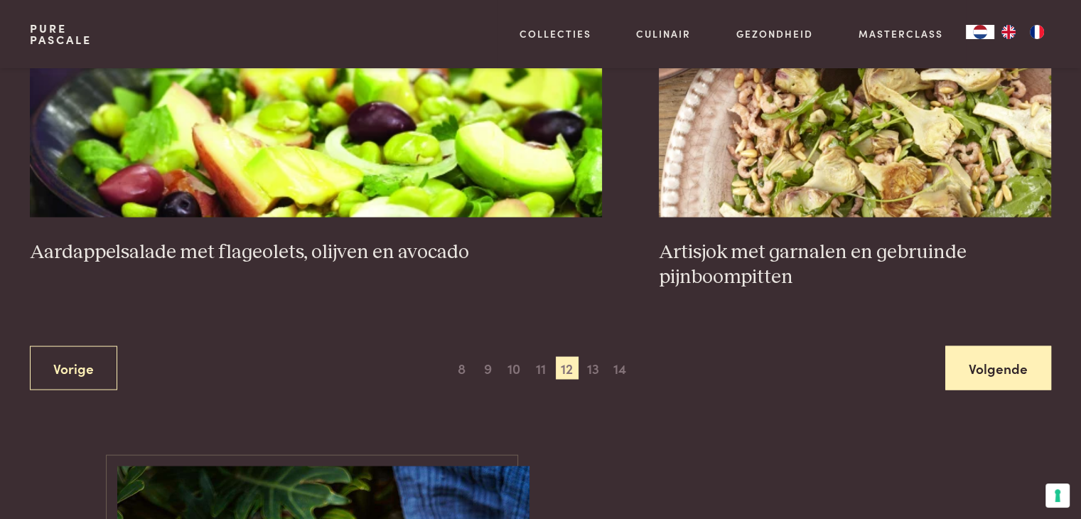
click at [990, 359] on link "Volgende" at bounding box center [999, 368] width 106 height 45
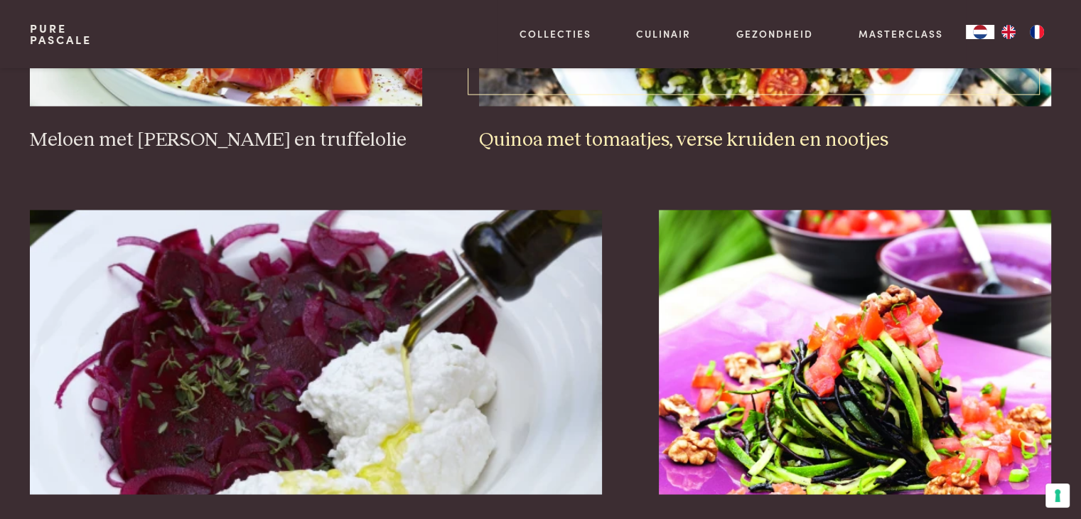
scroll to position [2602, 0]
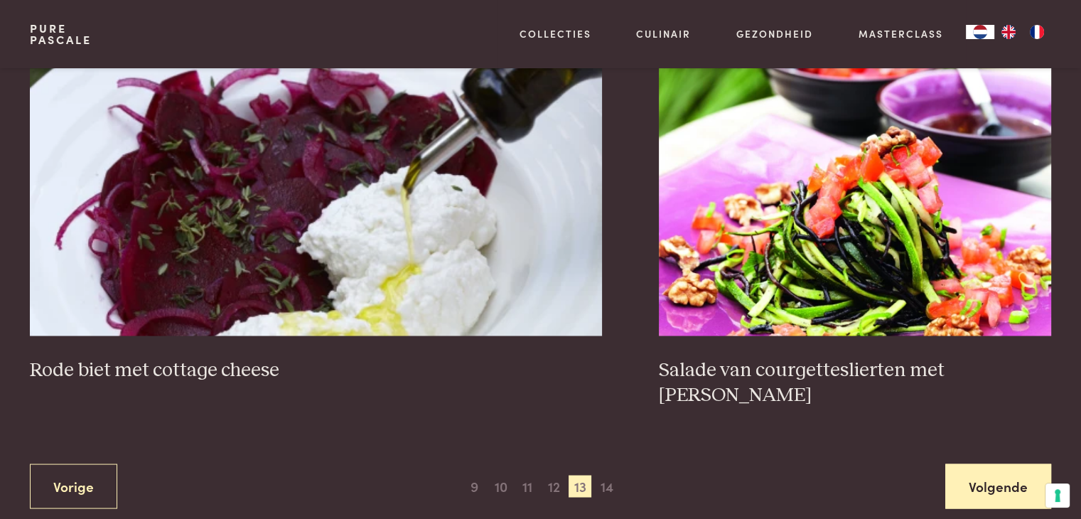
click at [1005, 464] on link "Volgende" at bounding box center [999, 486] width 106 height 45
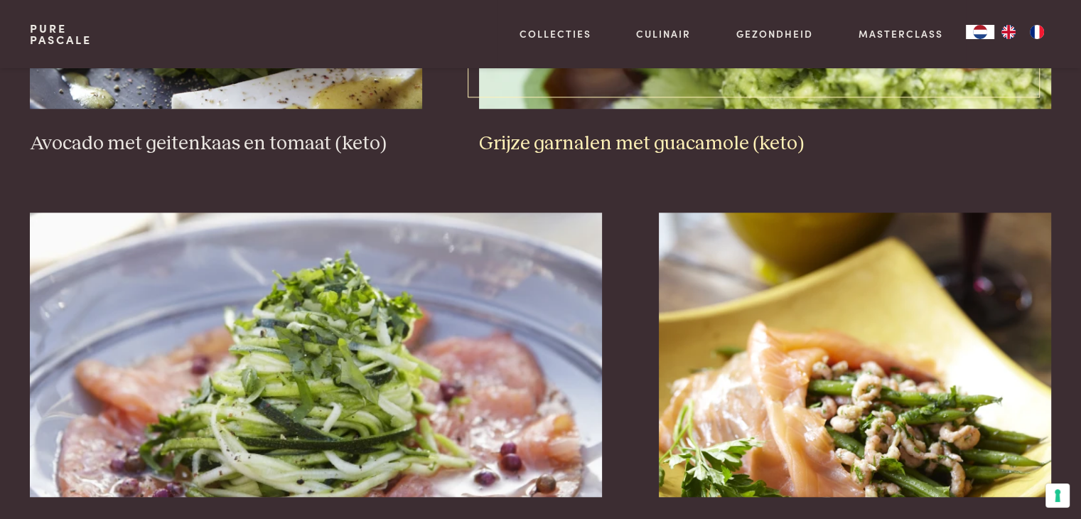
scroll to position [1393, 0]
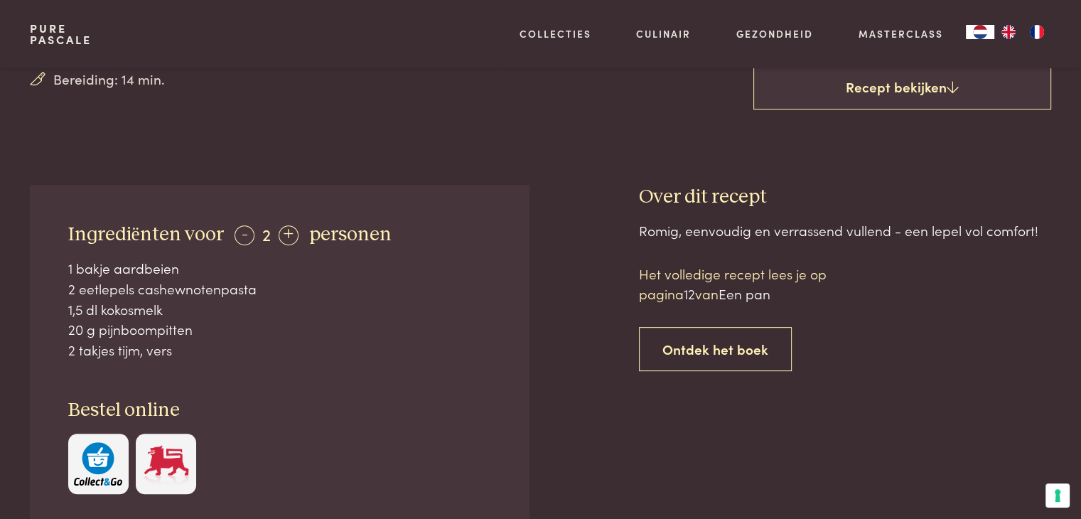
scroll to position [498, 0]
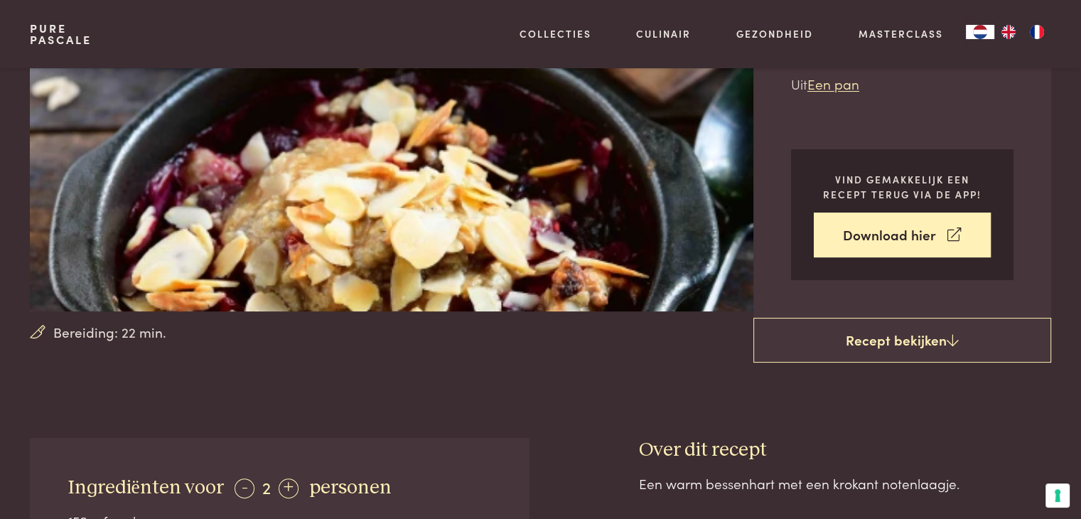
scroll to position [427, 0]
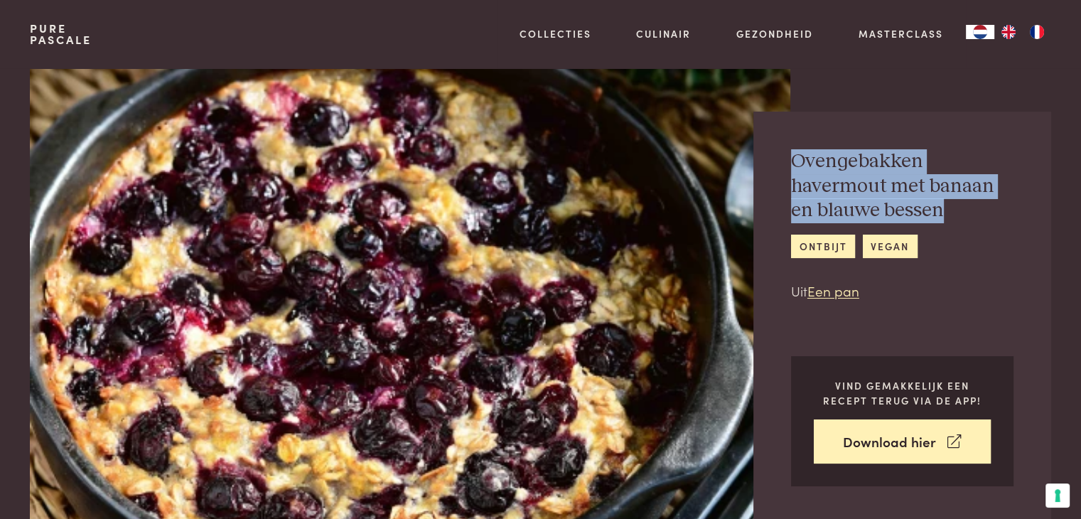
drag, startPoint x: 950, startPoint y: 212, endPoint x: 791, endPoint y: 165, distance: 166.0
click at [791, 165] on h2 "Ovengebakken havermout met banaan en blauwe bessen" at bounding box center [902, 186] width 223 height 74
copy h2 "Ovengebakken havermout met banaan en blauwe bessen"
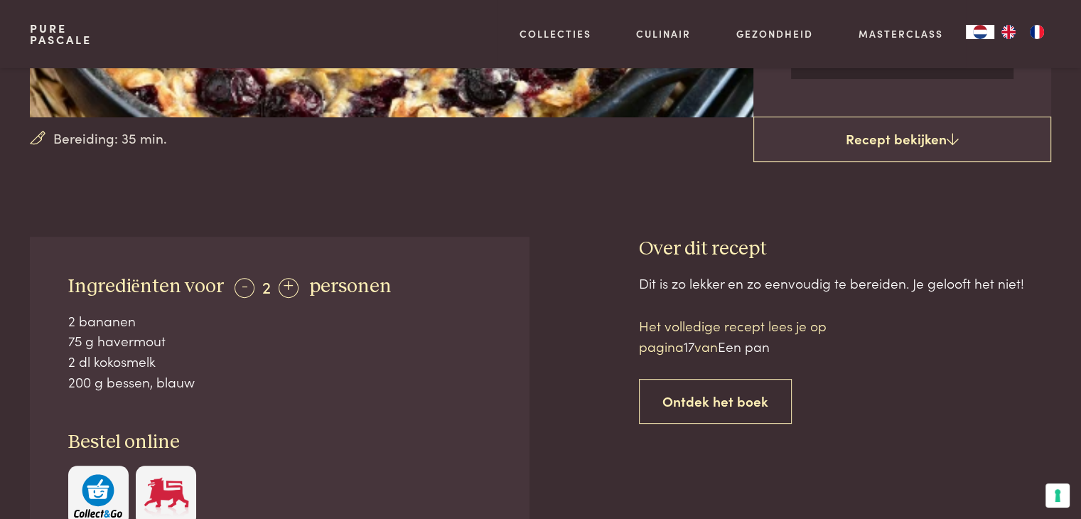
scroll to position [498, 0]
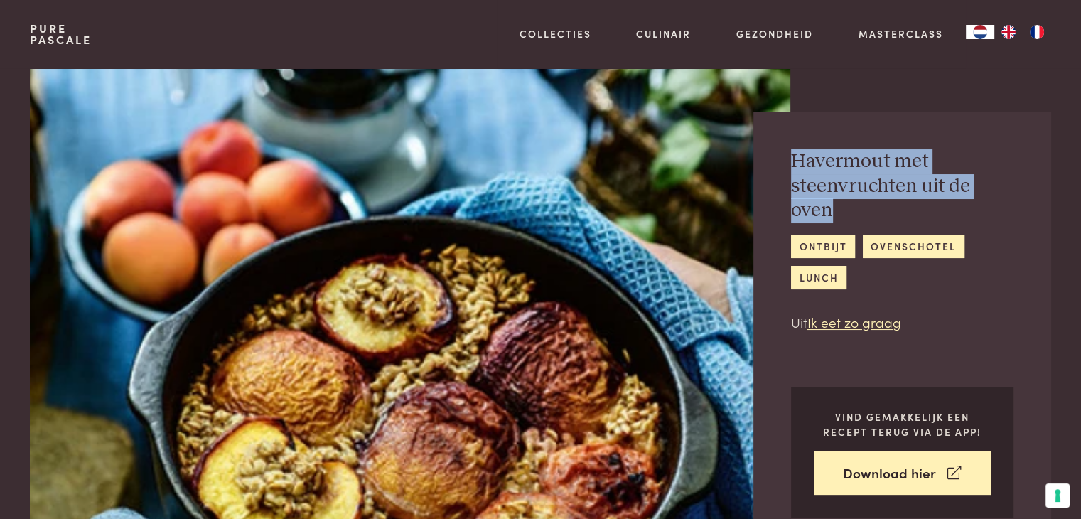
drag, startPoint x: 1012, startPoint y: 185, endPoint x: 781, endPoint y: 163, distance: 232.8
click at [781, 163] on div "Havermout met steenvruchten uit de oven ontbijt ovenschotel lunch Uit Ik eet zo…" at bounding box center [903, 334] width 298 height 444
copy h2 "Havermout met steenvruchten uit de oven"
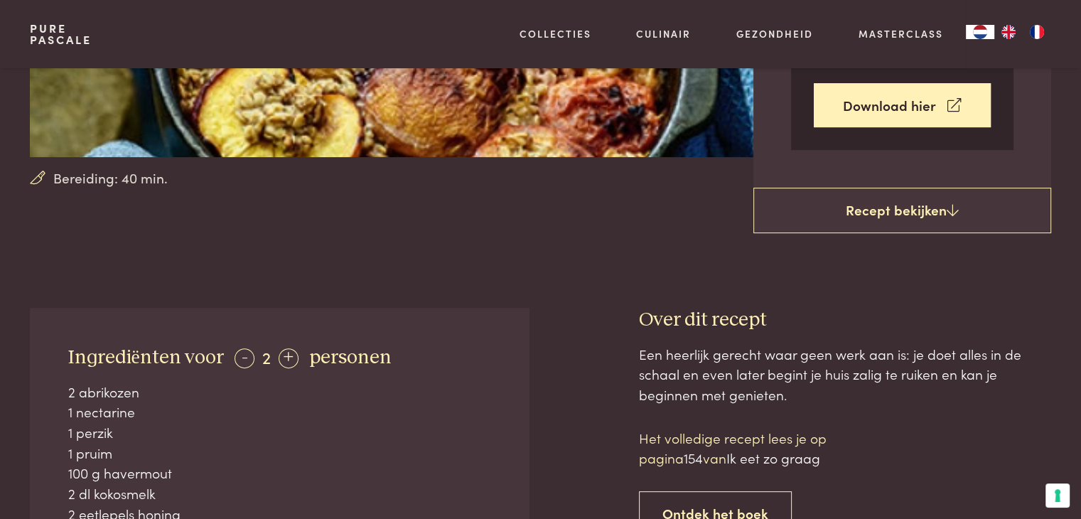
scroll to position [427, 0]
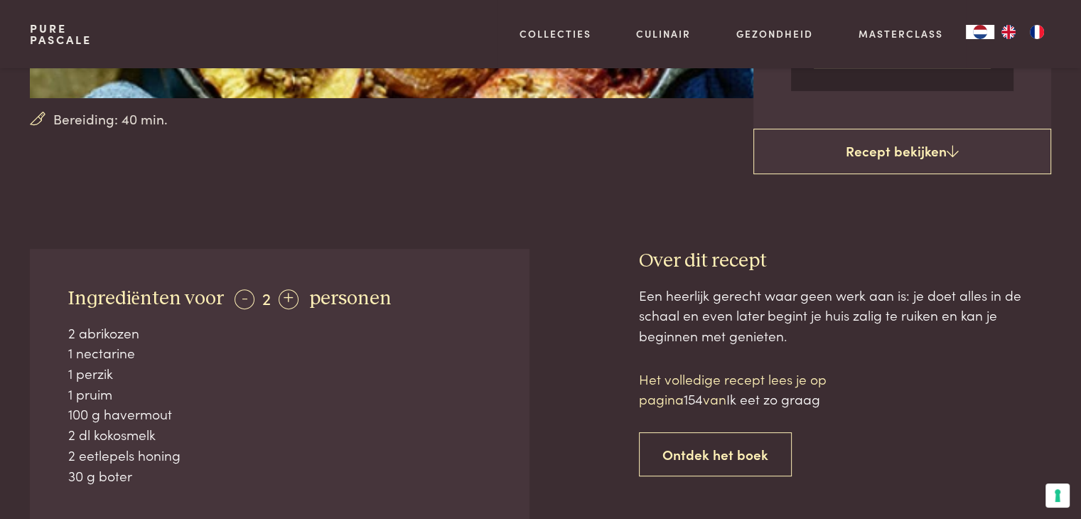
click at [648, 518] on div "Een heerlijk gerecht waar geen werk aan is: je doet alles in de schaal en even …" at bounding box center [845, 519] width 412 height 469
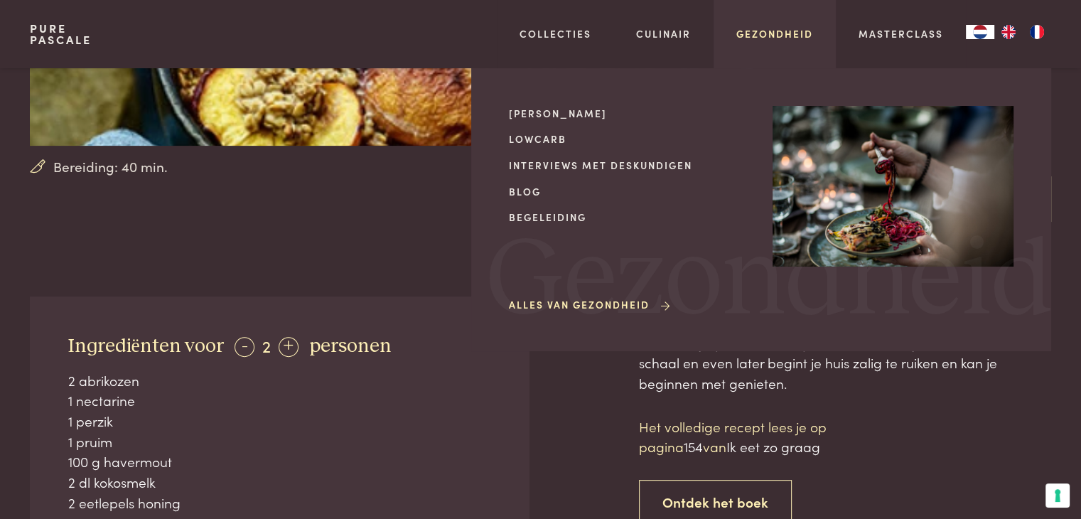
scroll to position [356, 0]
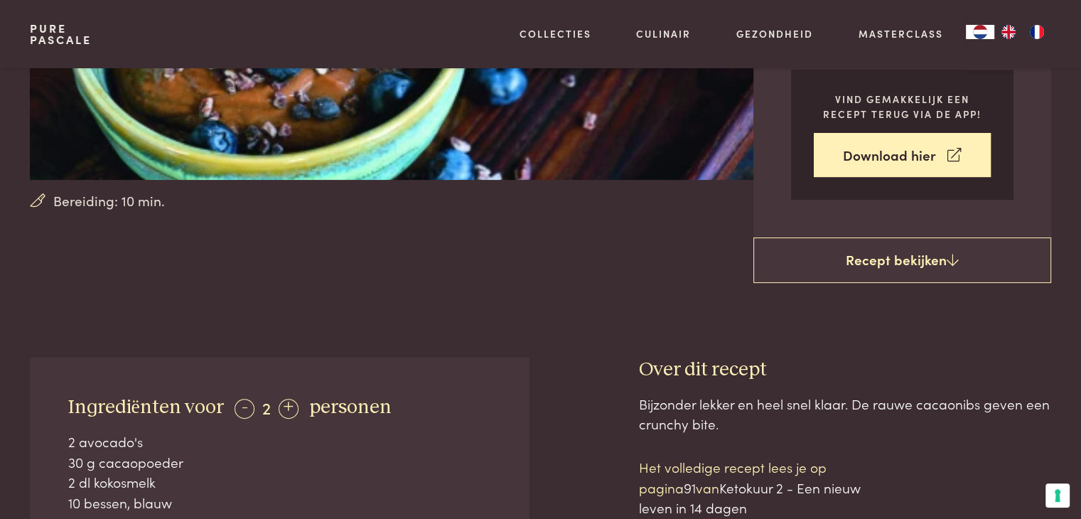
scroll to position [427, 0]
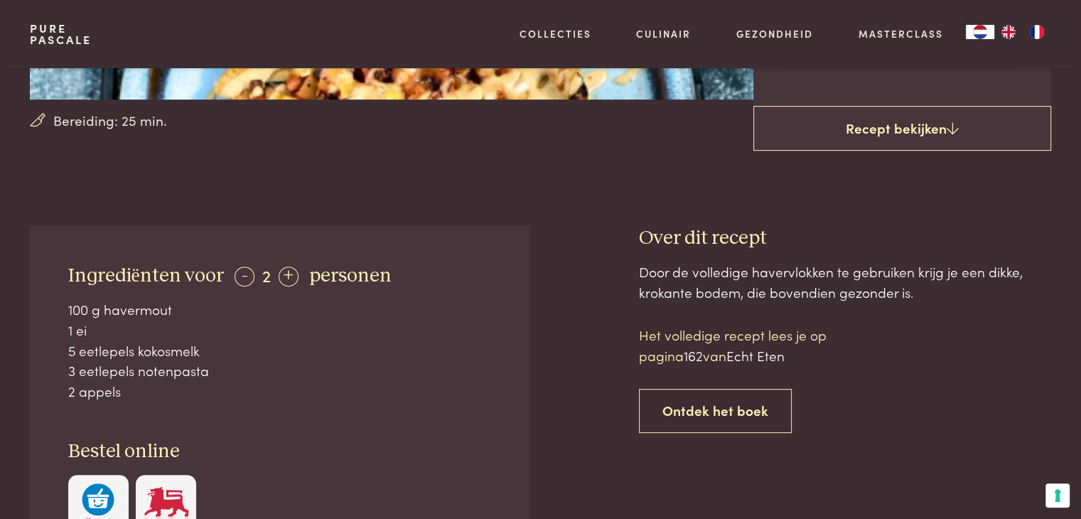
scroll to position [427, 0]
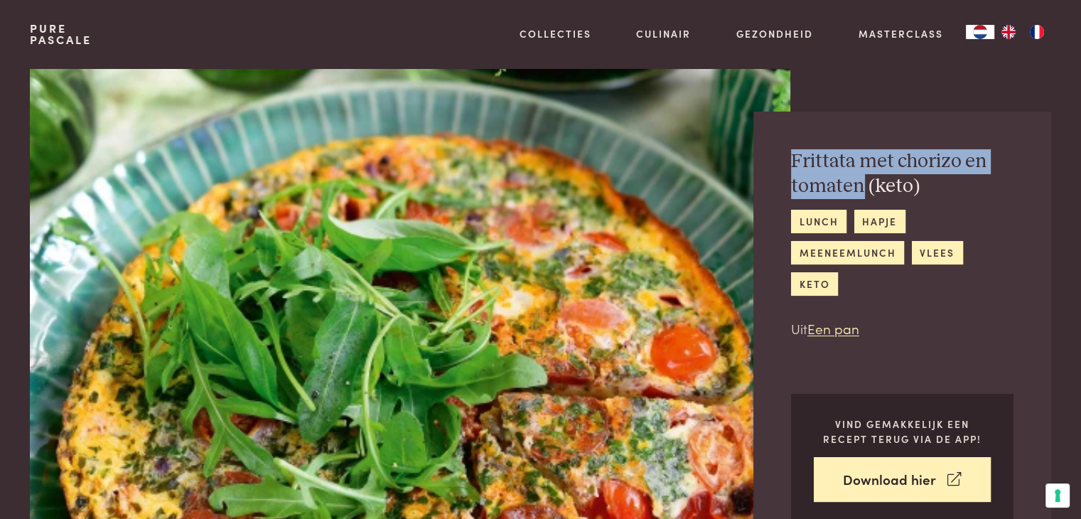
drag, startPoint x: 864, startPoint y: 184, endPoint x: 787, endPoint y: 160, distance: 80.5
click at [787, 160] on div "Frittata met chorizo en tomaten (keto) lunch hapje meeneemlunch vlees keto Uit …" at bounding box center [903, 337] width 298 height 451
copy h2 "Frittata met chorizo en tomaten"
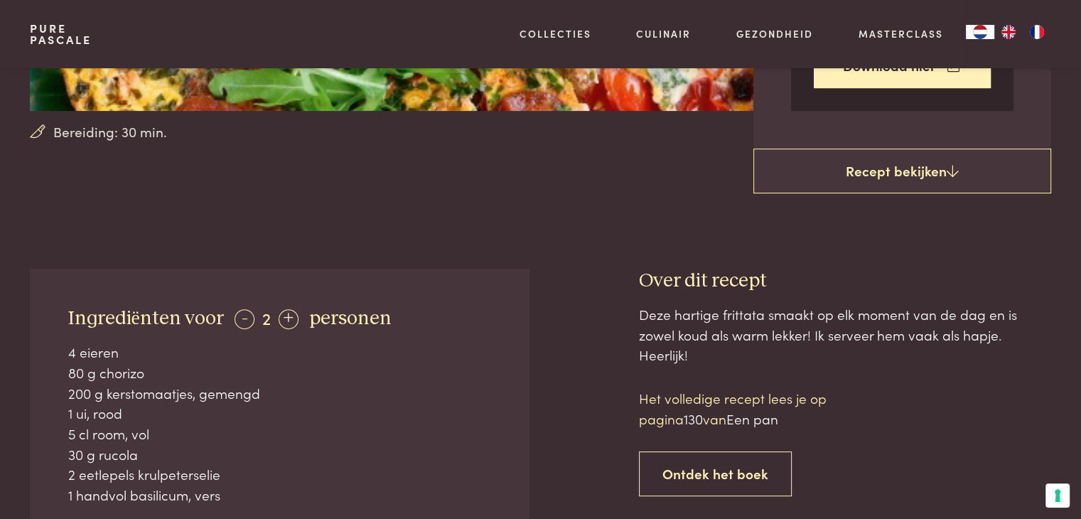
scroll to position [498, 0]
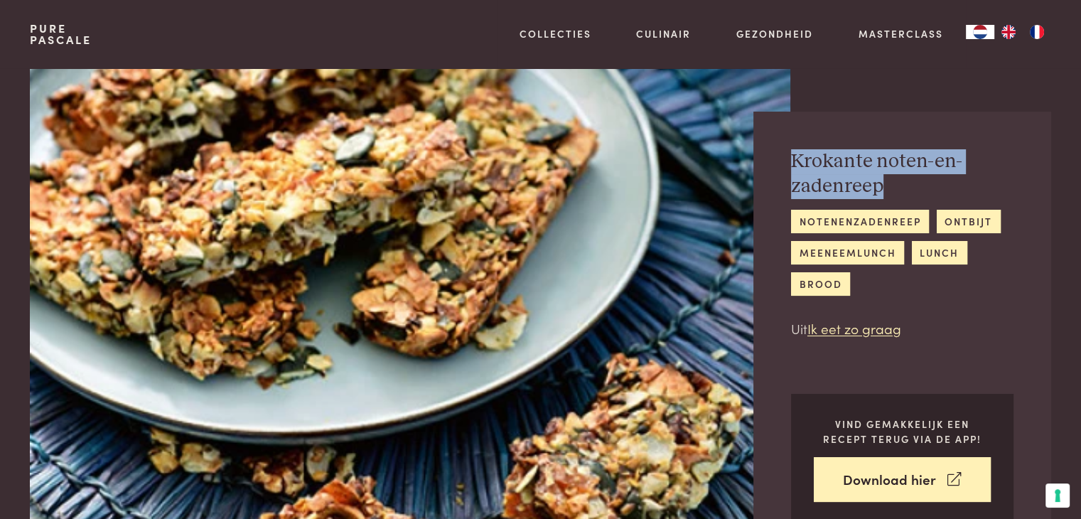
drag, startPoint x: 887, startPoint y: 186, endPoint x: 790, endPoint y: 161, distance: 99.8
click at [790, 161] on div "Krokante noten-en-zadenreep notenenzadenreep ontbijt meeneemlunch lunch brood U…" at bounding box center [903, 337] width 298 height 451
copy h2 "Krokante noten-en-zadenreep"
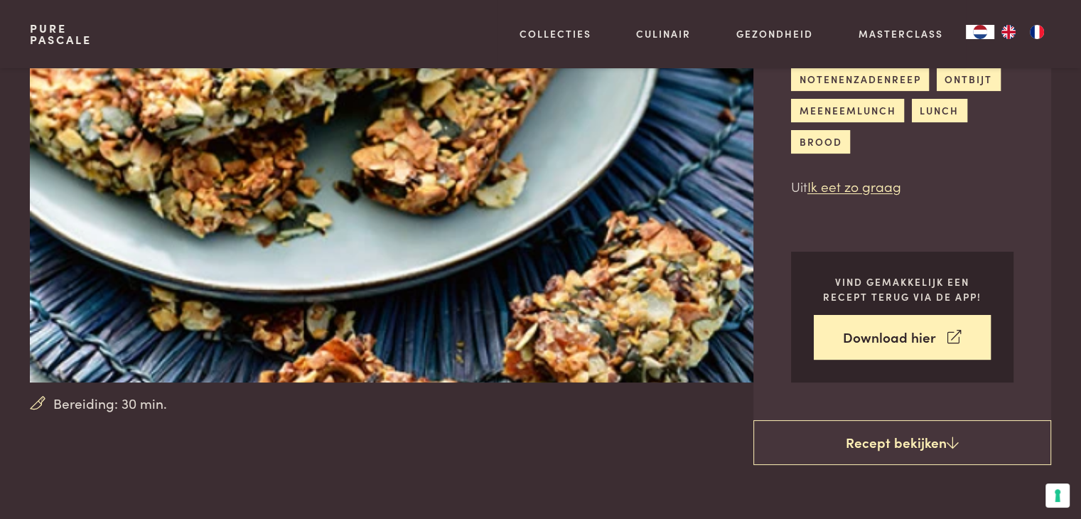
scroll to position [427, 0]
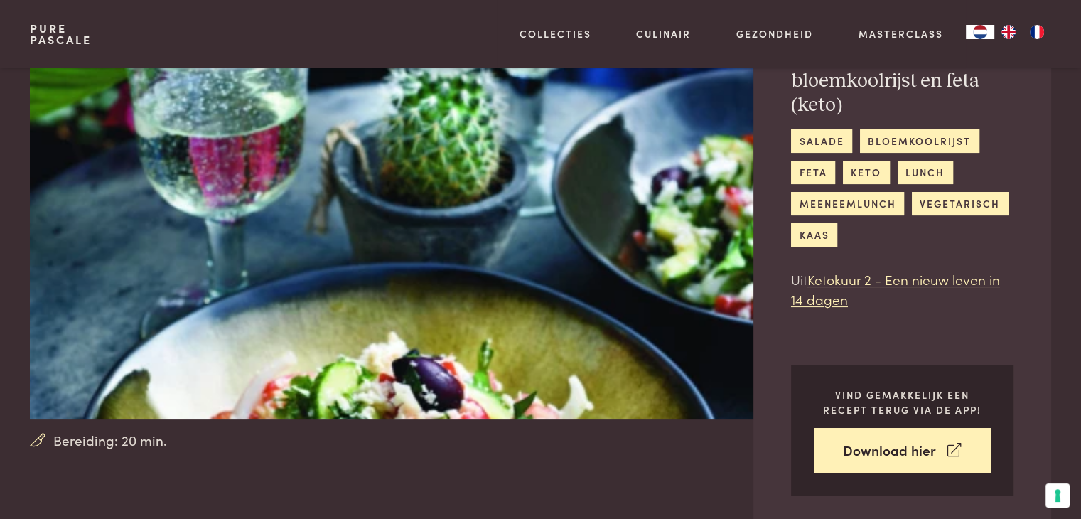
scroll to position [71, 0]
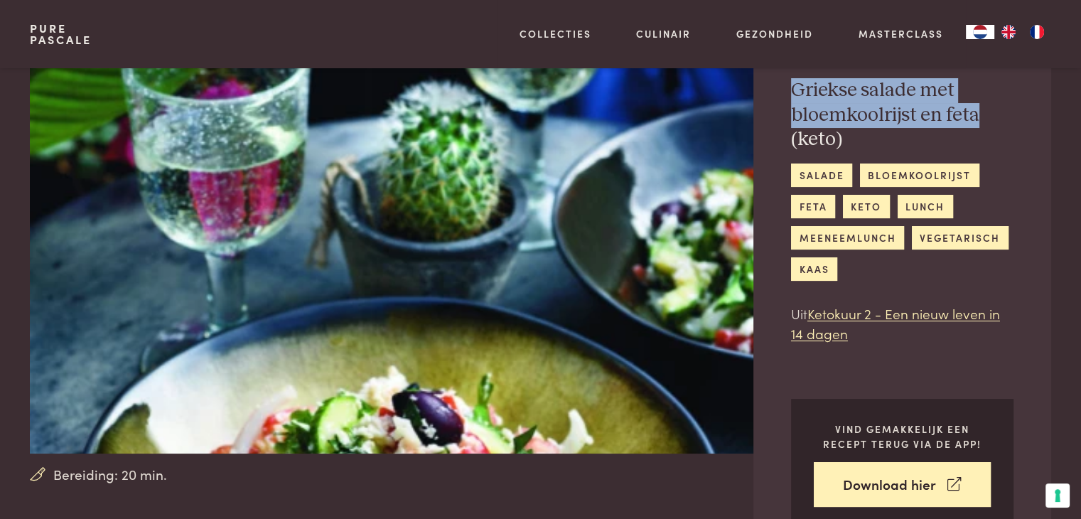
drag, startPoint x: 978, startPoint y: 115, endPoint x: 796, endPoint y: 91, distance: 183.6
click at [796, 91] on h2 "Griekse salade met bloemkoolrijst en feta (keto)" at bounding box center [902, 115] width 223 height 74
copy h2 "Griekse salade met bloemkoolrijst en feta"
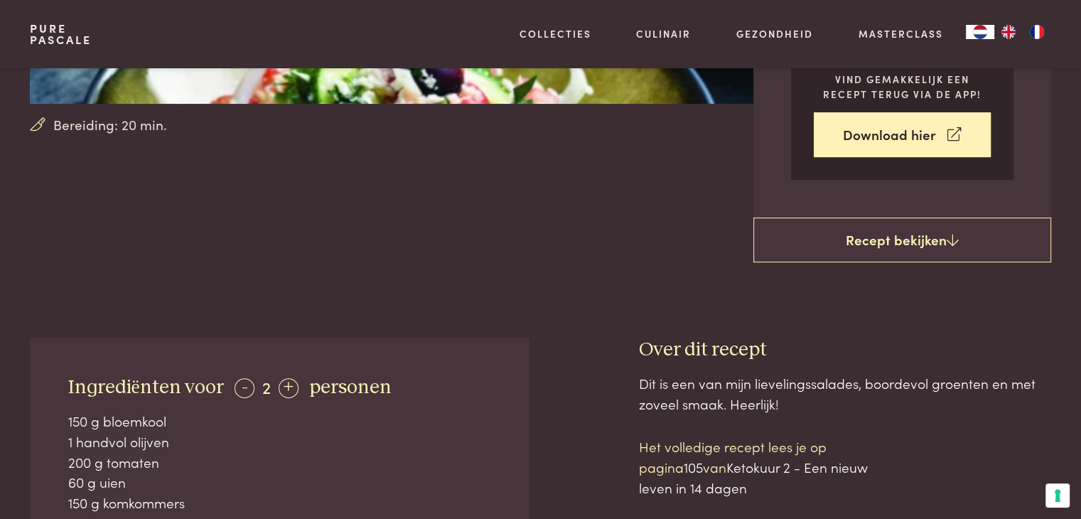
scroll to position [498, 0]
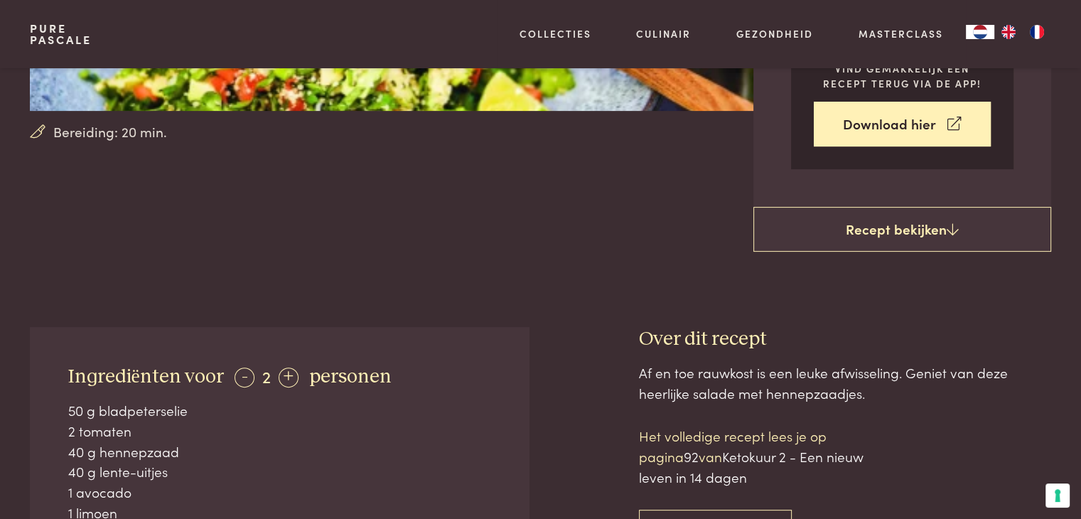
scroll to position [427, 0]
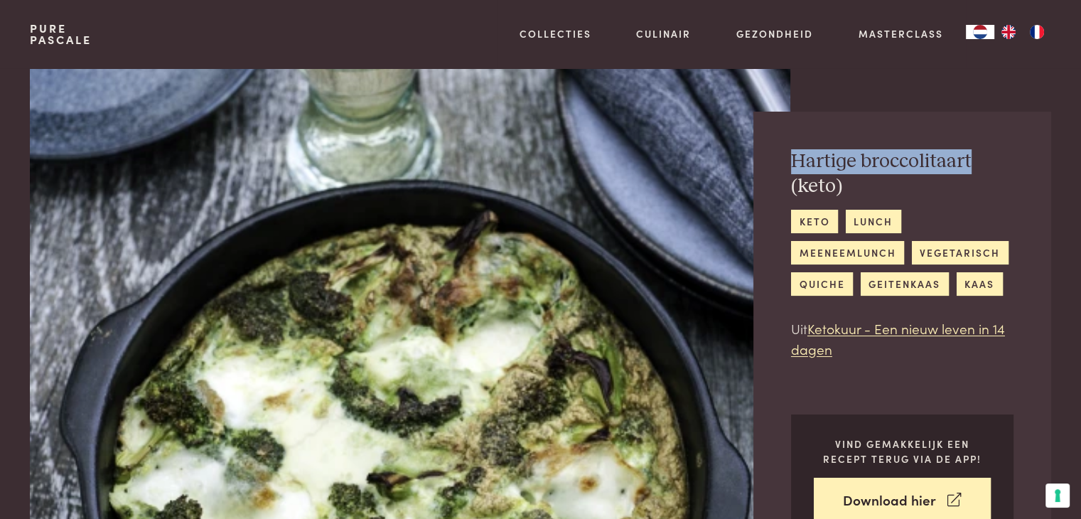
drag, startPoint x: 978, startPoint y: 157, endPoint x: 789, endPoint y: 166, distance: 190.0
click at [789, 166] on div "Hartige broccolitaart (keto) keto lunch meeneemlunch vegetarisch quiche geitenk…" at bounding box center [903, 347] width 298 height 471
copy h2 "Hartige broccolitaart"
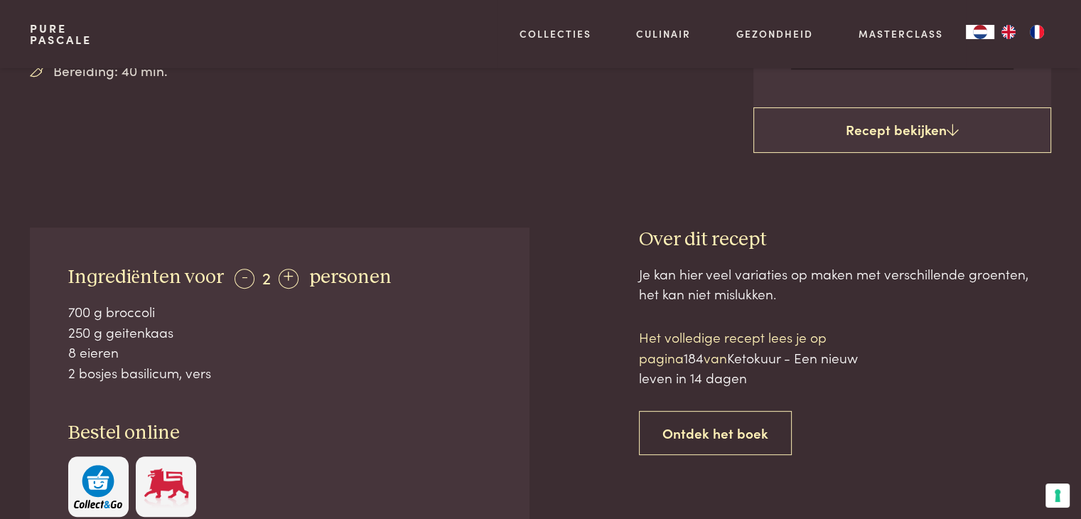
scroll to position [427, 0]
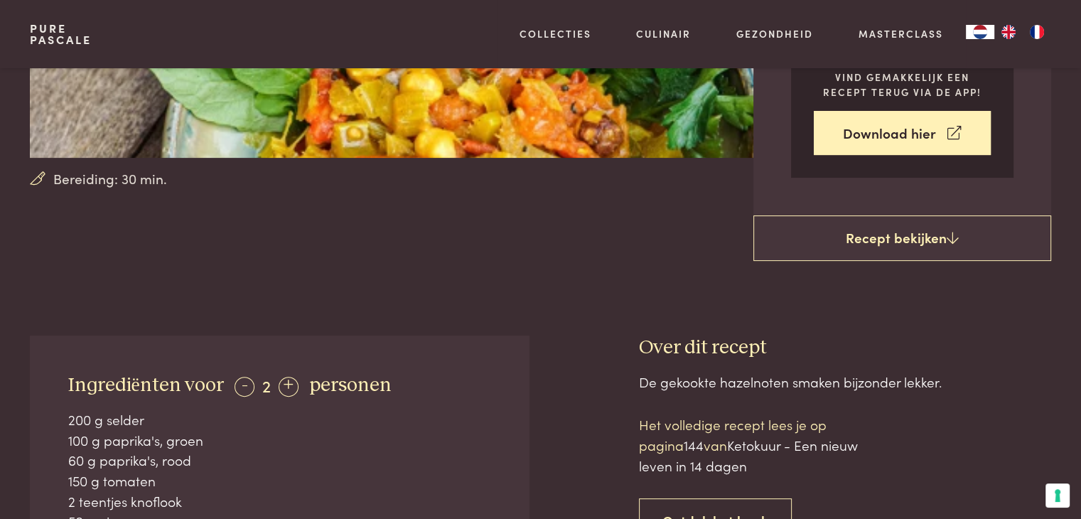
scroll to position [427, 0]
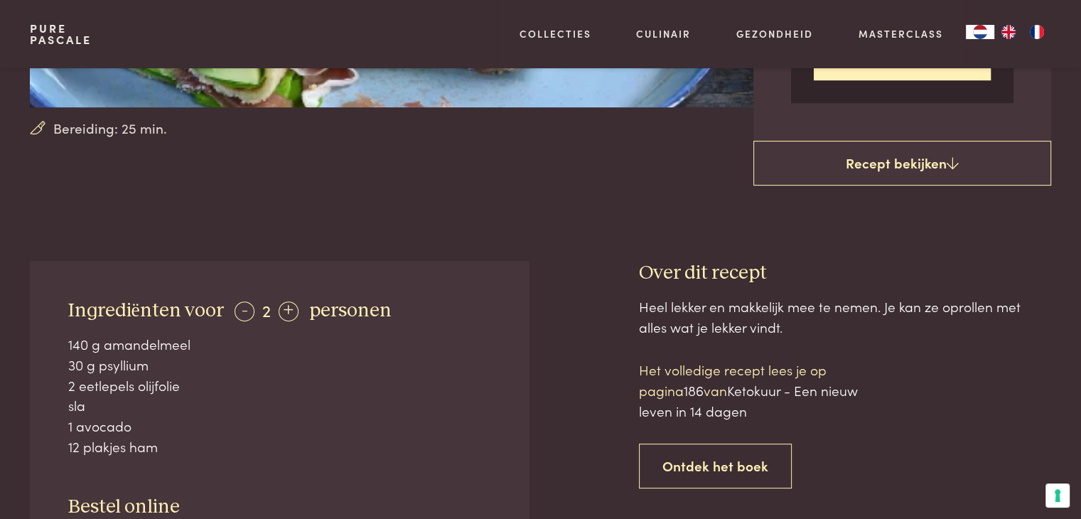
scroll to position [498, 0]
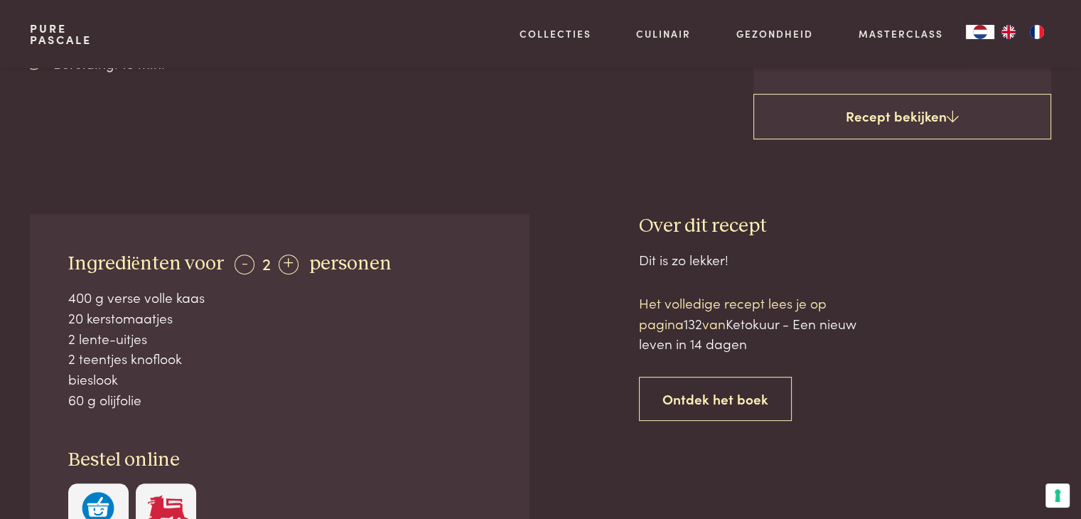
scroll to position [498, 0]
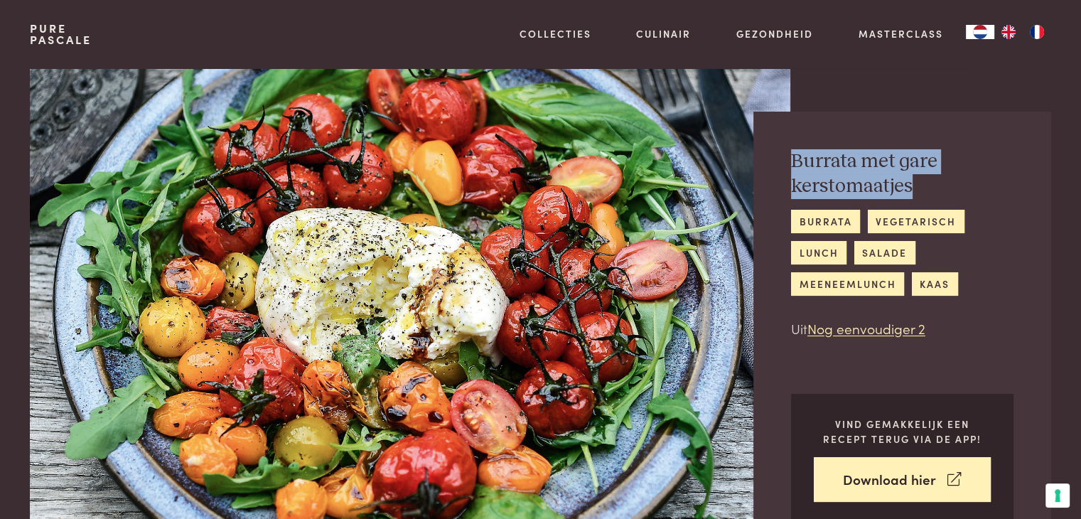
drag, startPoint x: 936, startPoint y: 183, endPoint x: 792, endPoint y: 164, distance: 145.5
click at [792, 164] on h2 "Burrata met gare kerstomaatjes" at bounding box center [902, 173] width 223 height 49
copy h2 "Burrata met gare kerstomaatjes"
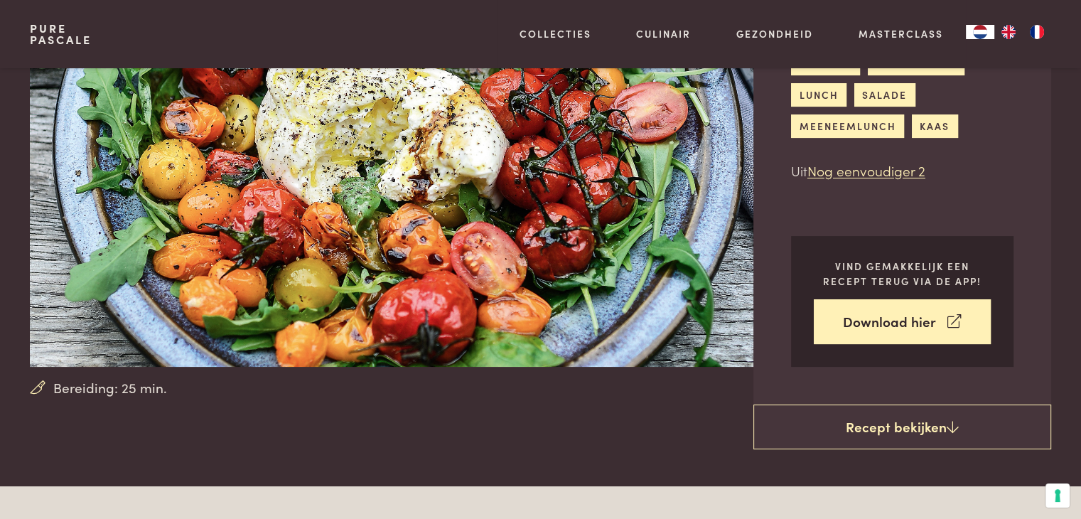
scroll to position [142, 0]
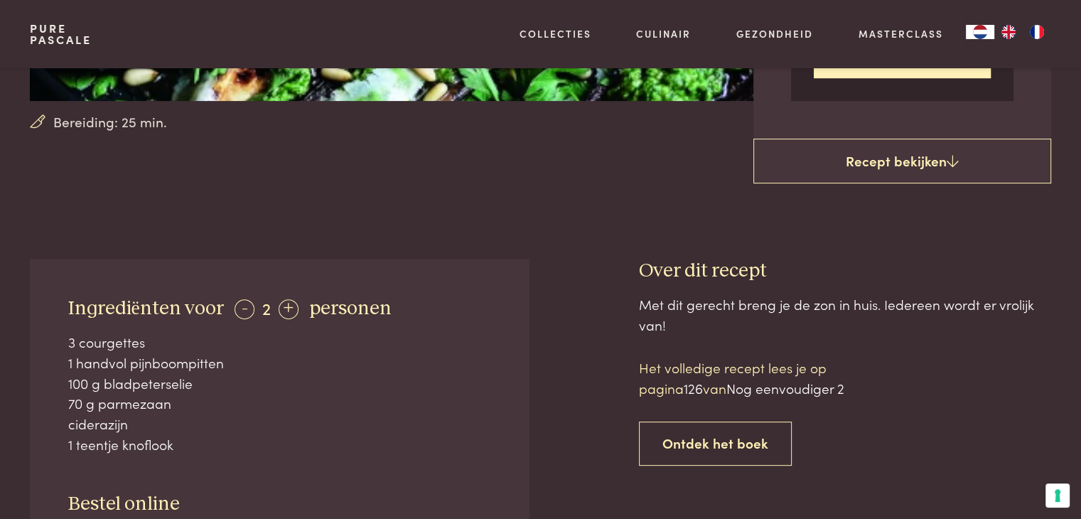
scroll to position [498, 0]
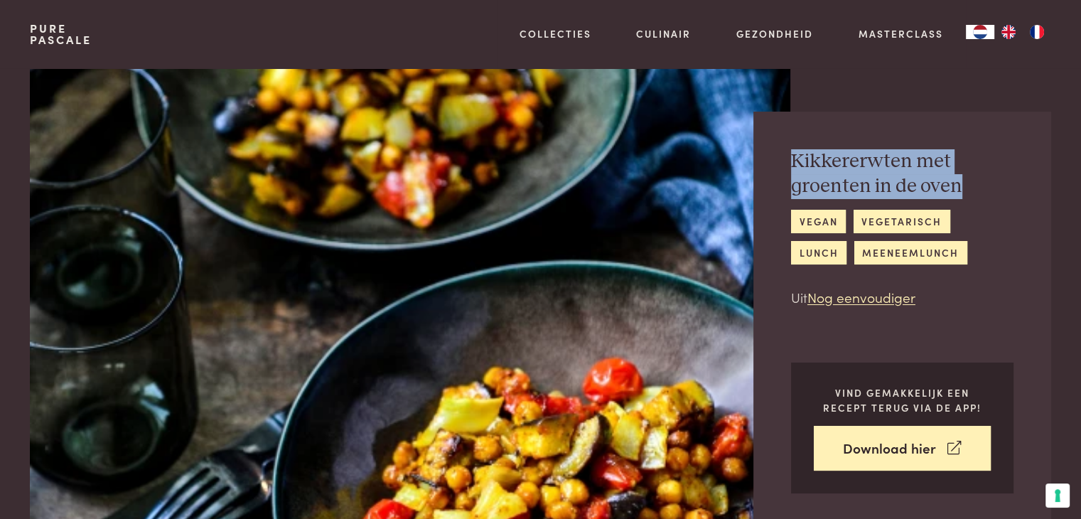
drag, startPoint x: 964, startPoint y: 183, endPoint x: 786, endPoint y: 169, distance: 178.4
click at [786, 169] on div "Kikkererwten met groenten in de oven vegan vegetarisch lunch meeneemlunch Uit N…" at bounding box center [903, 321] width 298 height 419
copy h2 "Kikkererwten met groenten in de oven"
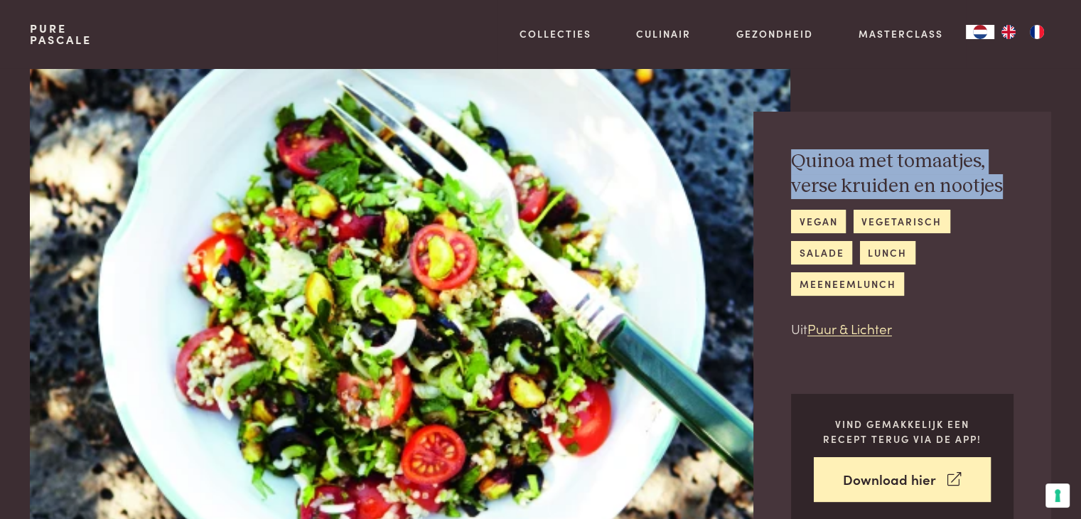
drag, startPoint x: 1006, startPoint y: 184, endPoint x: 791, endPoint y: 169, distance: 216.0
click at [791, 168] on h2 "Quinoa met tomaatjes, verse kruiden en nootjes" at bounding box center [902, 173] width 223 height 49
copy h2 "Quinoa met tomaatjes, verse kruiden en nootjes"
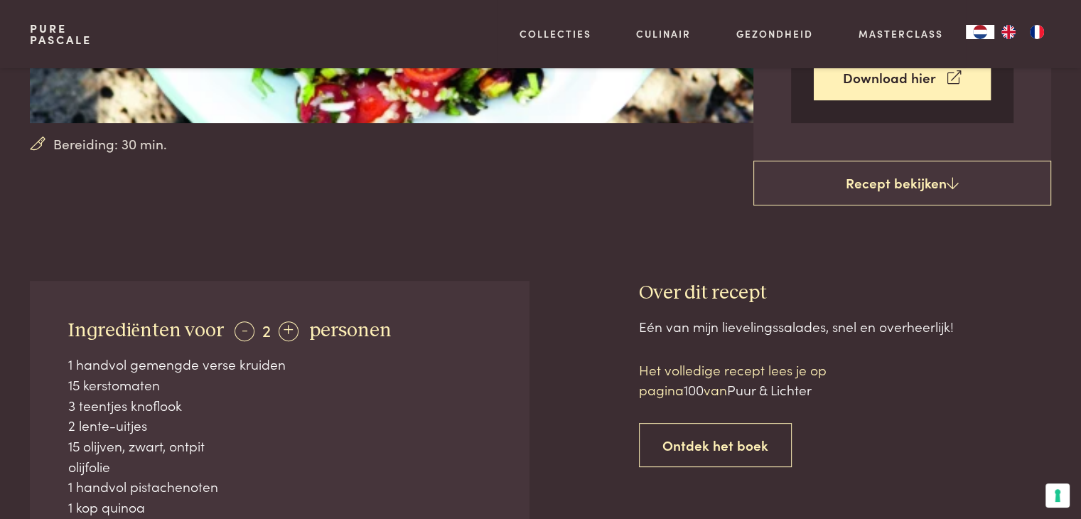
scroll to position [427, 0]
